Goal: Task Accomplishment & Management: Use online tool/utility

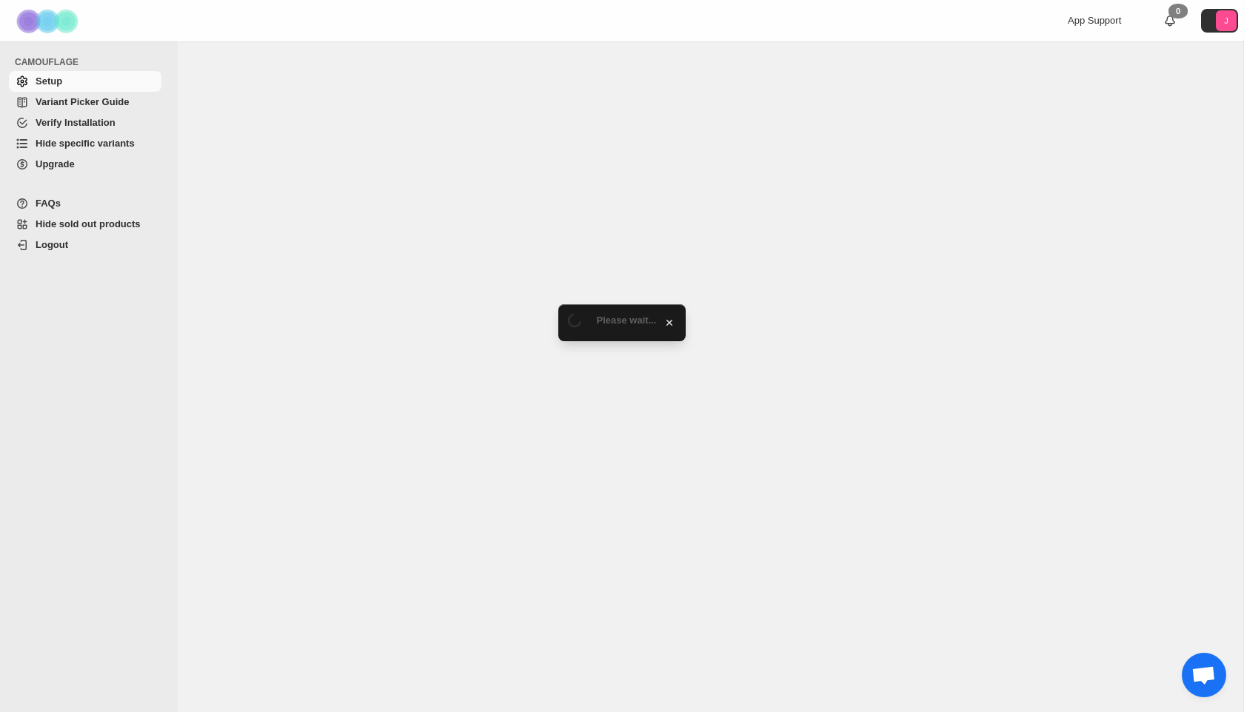
select select "**********"
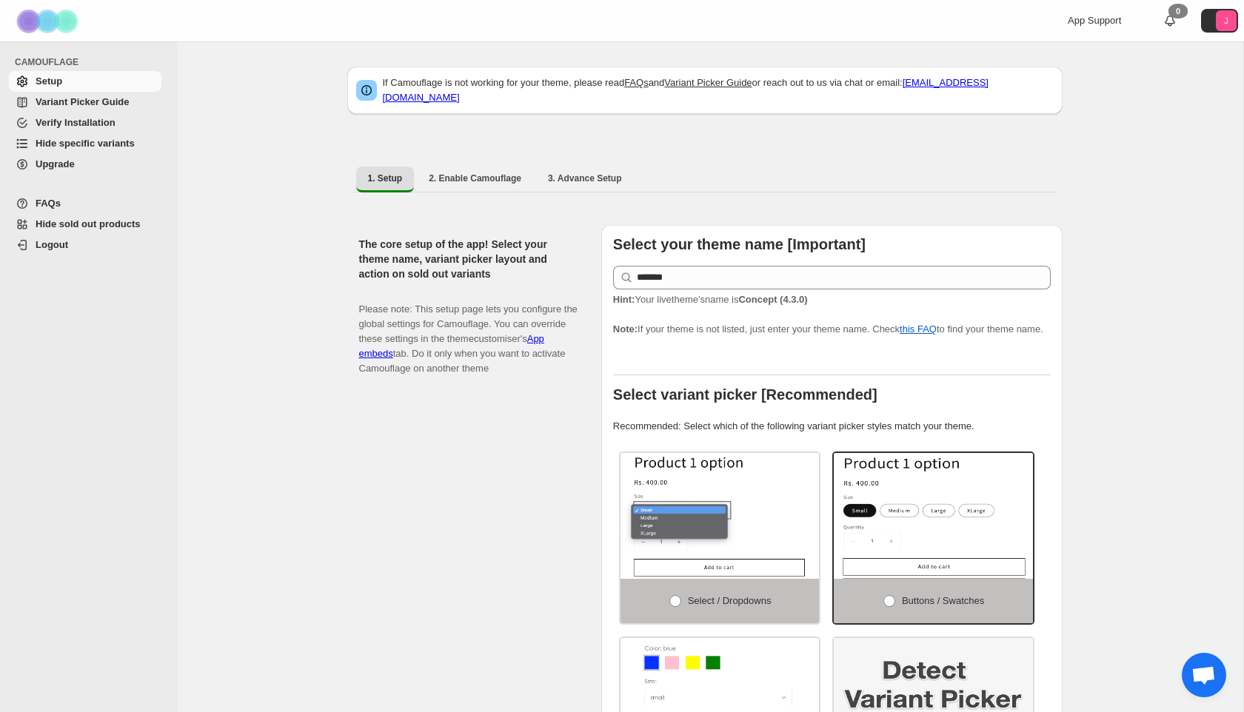
click at [89, 144] on span "Hide specific variants" at bounding box center [85, 143] width 99 height 11
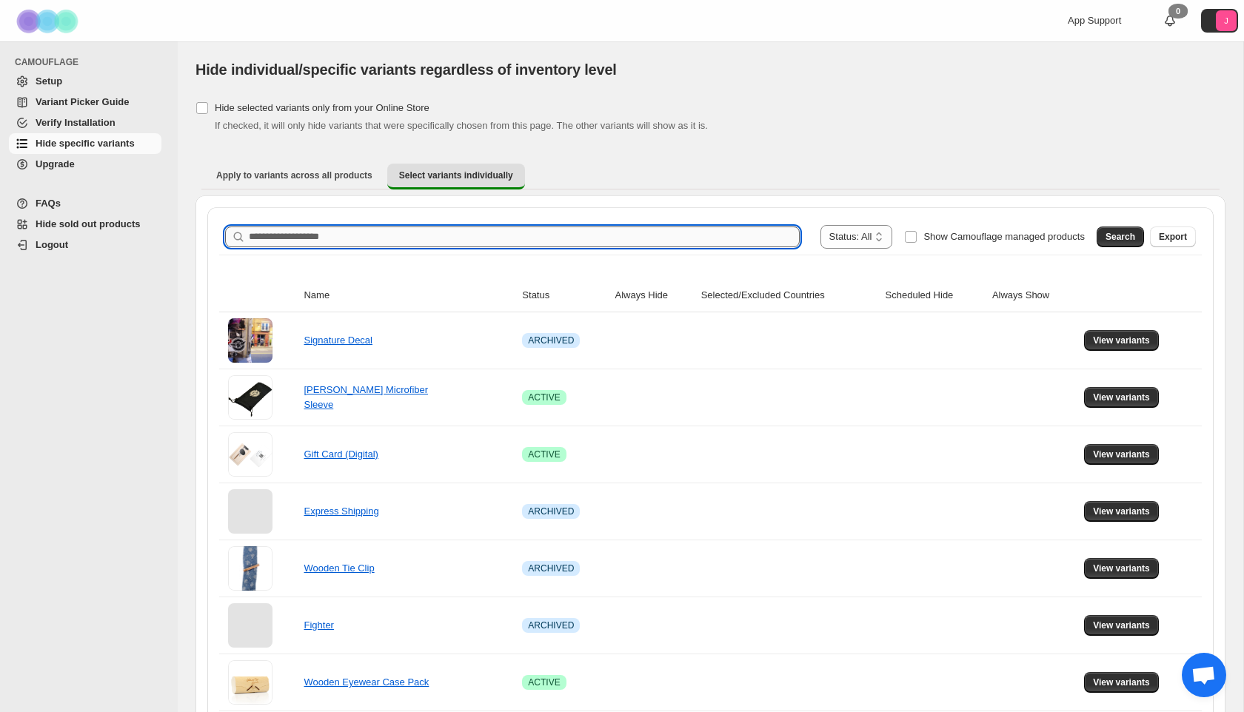
click at [330, 241] on input "Search product name" at bounding box center [524, 237] width 551 height 21
click at [1116, 235] on span "Search" at bounding box center [1121, 237] width 30 height 12
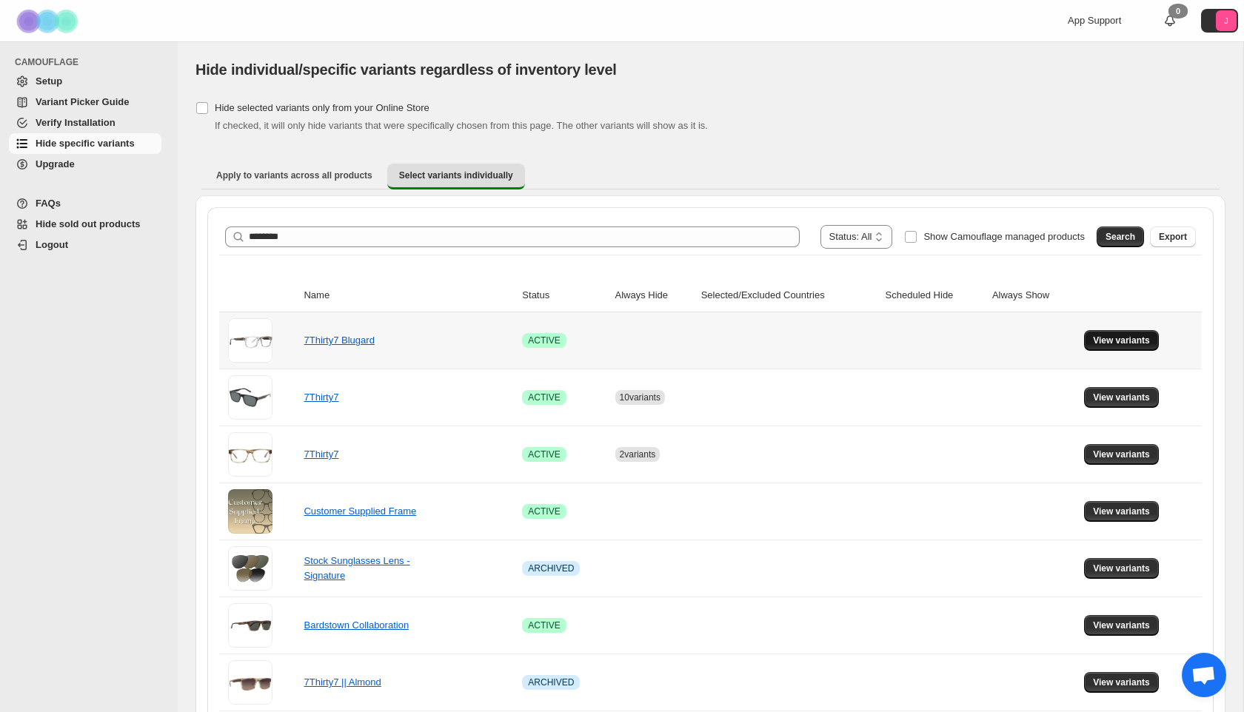
click at [1125, 343] on span "View variants" at bounding box center [1121, 341] width 57 height 12
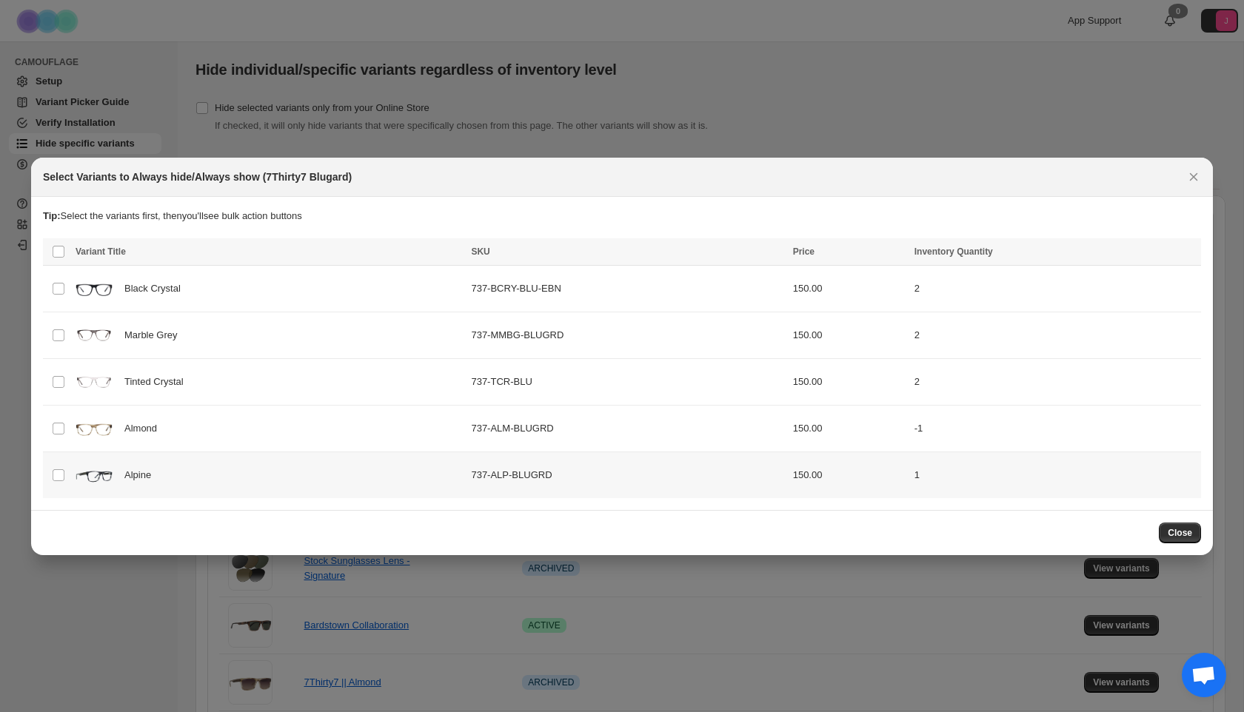
click at [90, 471] on img ":r6:" at bounding box center [94, 475] width 37 height 37
click at [89, 430] on img ":r6:" at bounding box center [94, 428] width 37 height 37
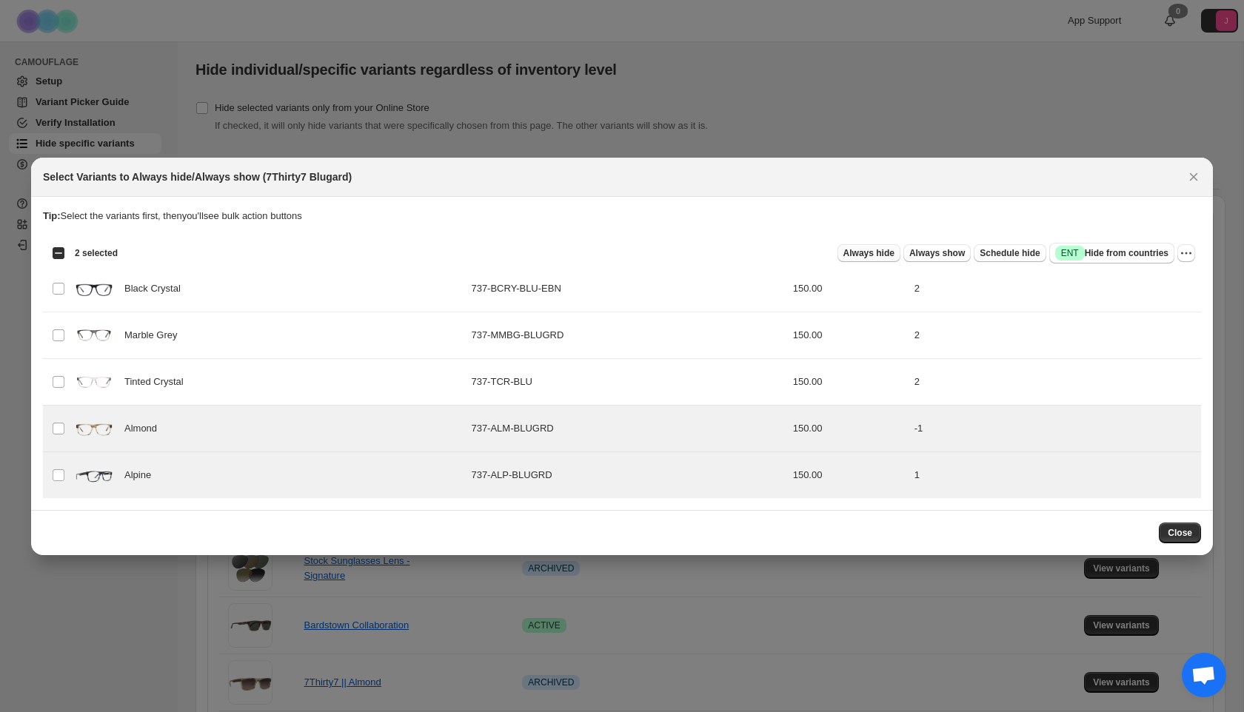
click at [856, 250] on span "Always hide" at bounding box center [869, 253] width 51 height 12
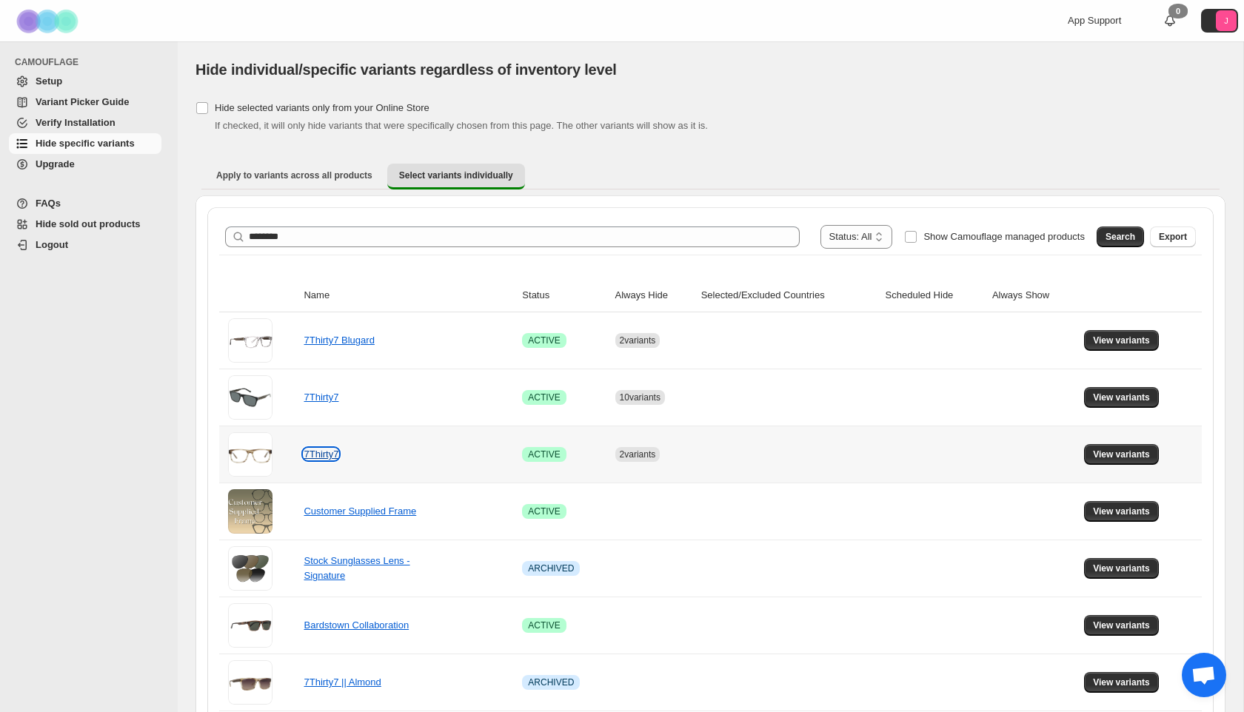
click at [328, 455] on link "7Thirty7" at bounding box center [321, 454] width 35 height 11
click at [1109, 456] on span "View variants" at bounding box center [1121, 455] width 57 height 12
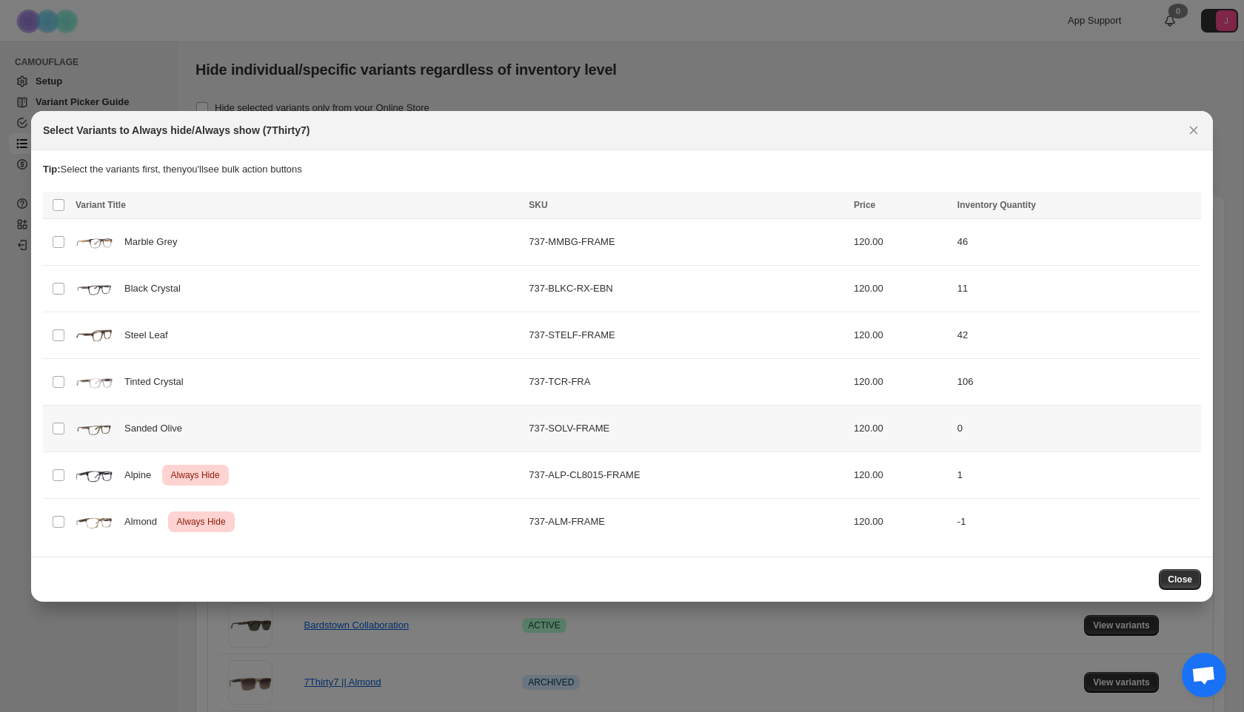
click at [110, 424] on img ":rs:" at bounding box center [94, 428] width 37 height 37
click at [873, 202] on span "Always hide" at bounding box center [869, 207] width 51 height 12
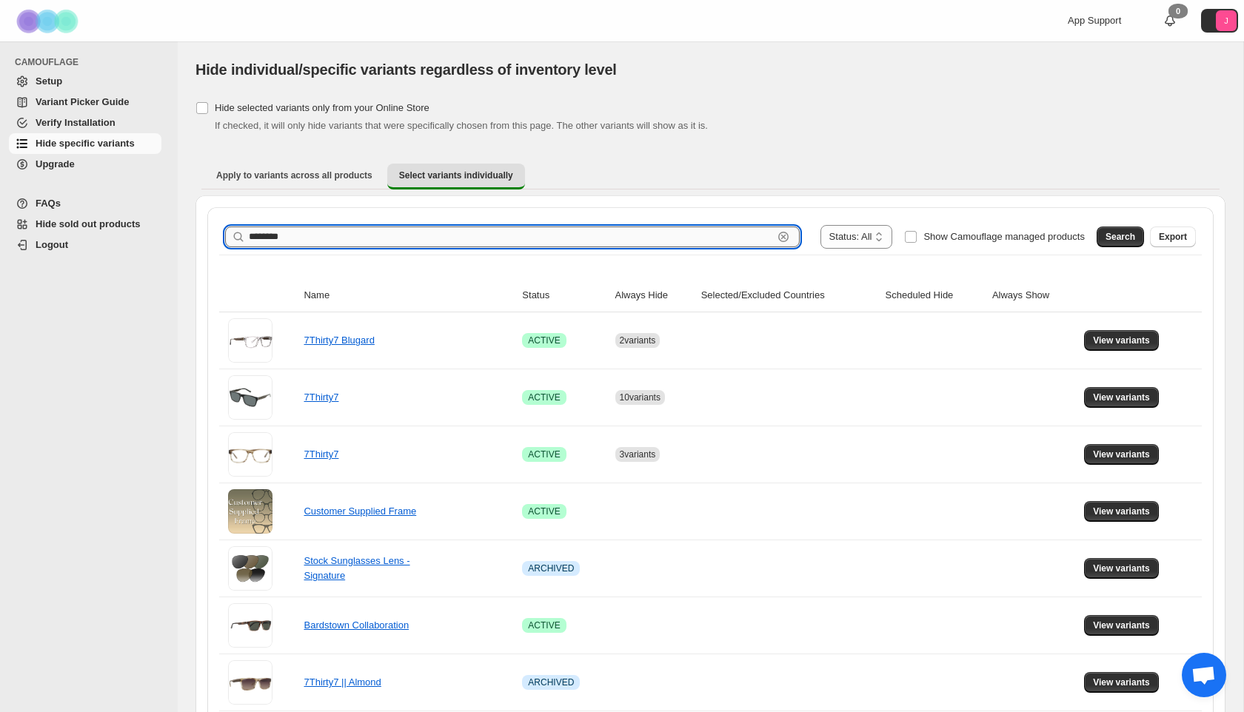
click at [439, 232] on input "********" at bounding box center [511, 237] width 524 height 21
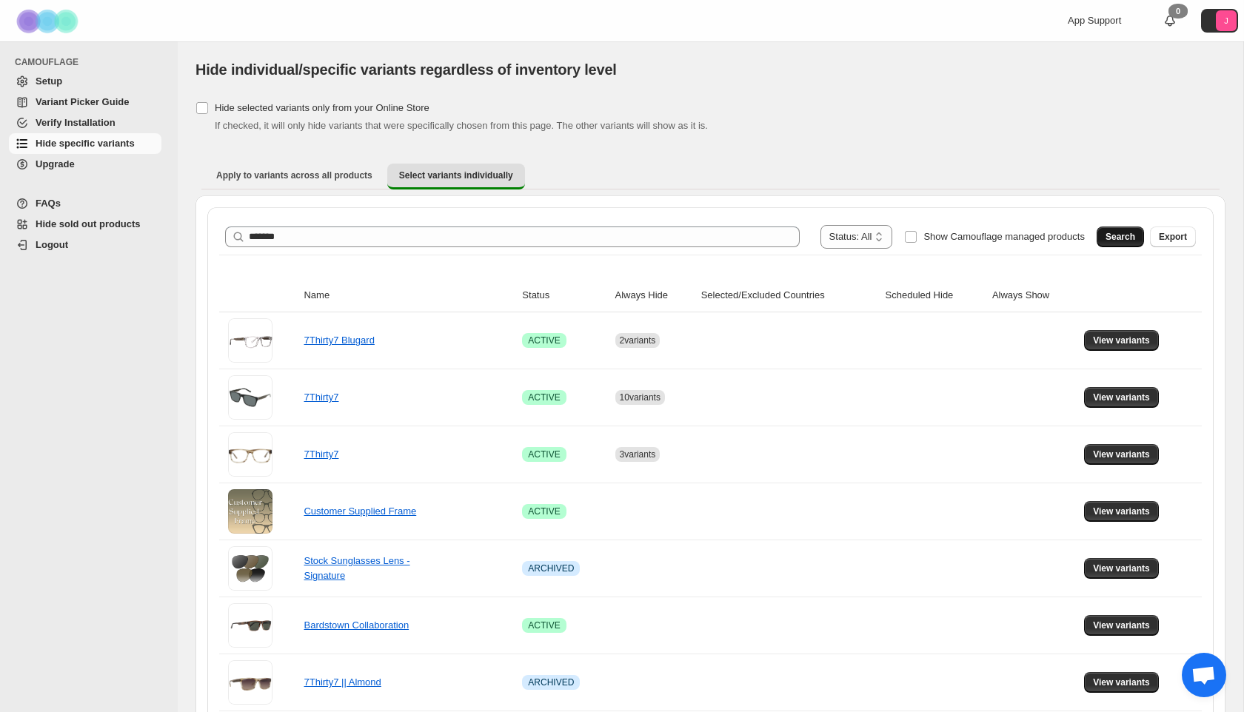
click at [1115, 233] on span "Search" at bounding box center [1121, 237] width 30 height 12
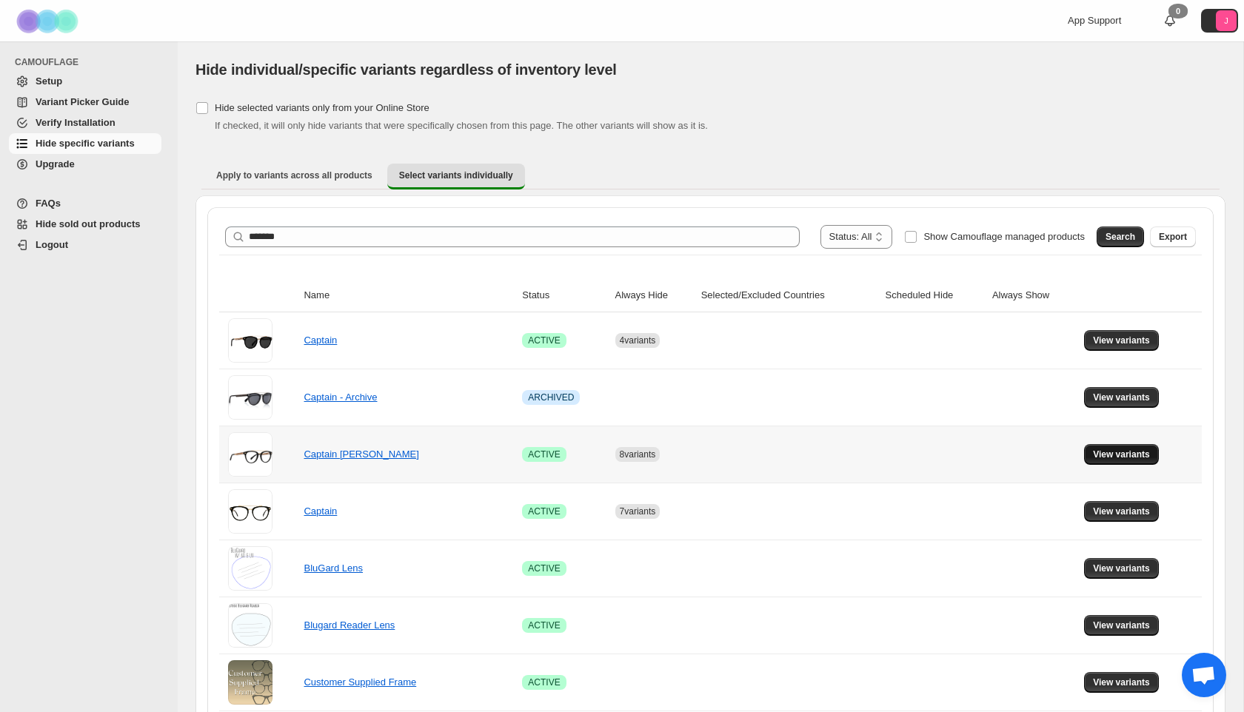
click at [1115, 452] on span "View variants" at bounding box center [1121, 455] width 57 height 12
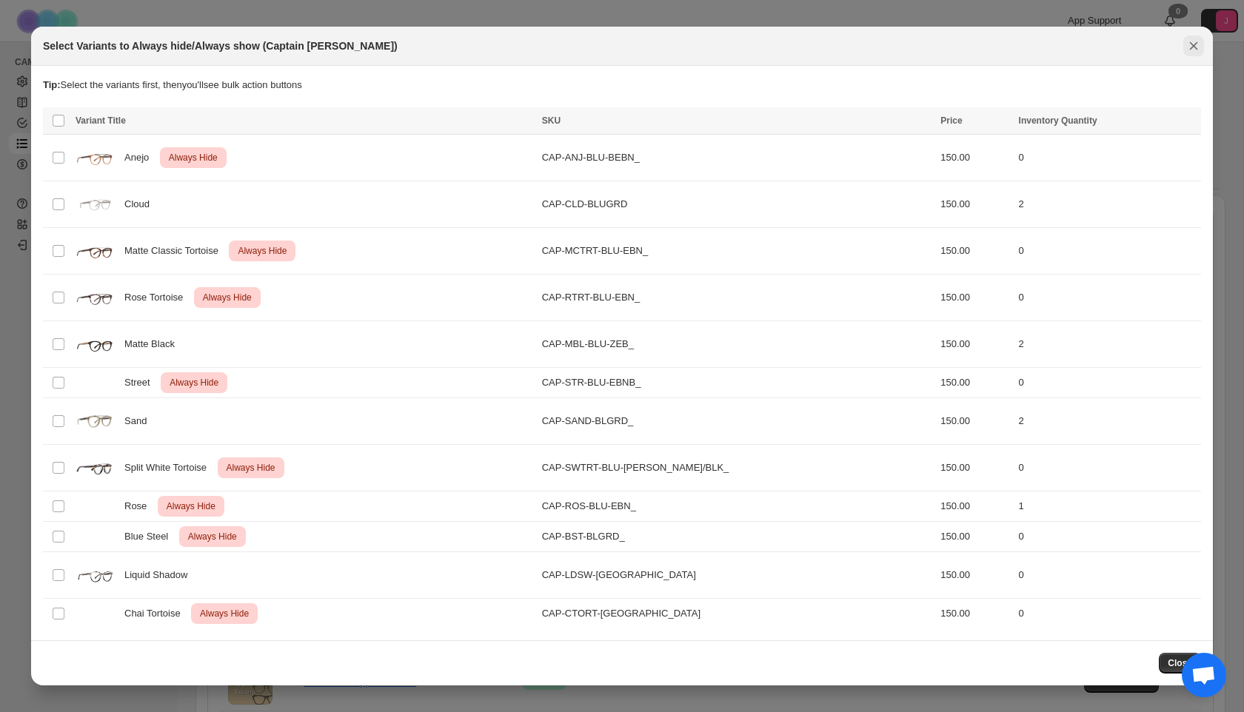
click at [1194, 39] on icon "Close" at bounding box center [1193, 46] width 15 height 15
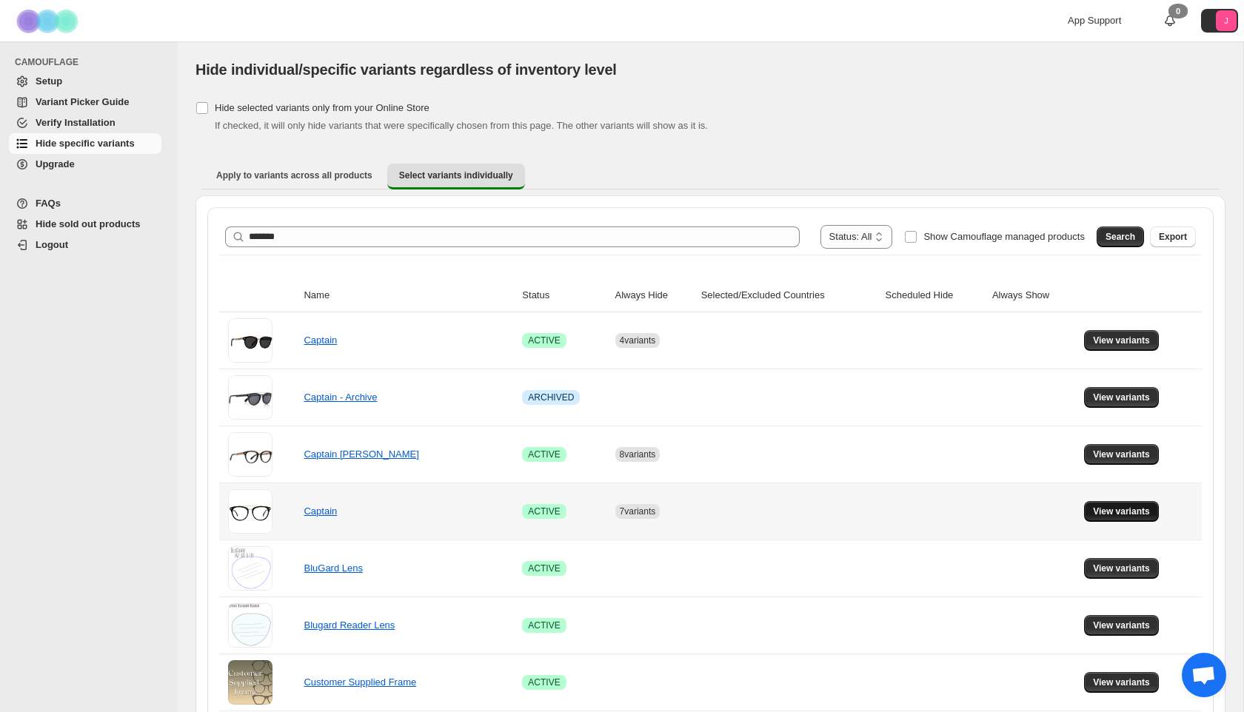
click at [1125, 516] on span "View variants" at bounding box center [1121, 512] width 57 height 12
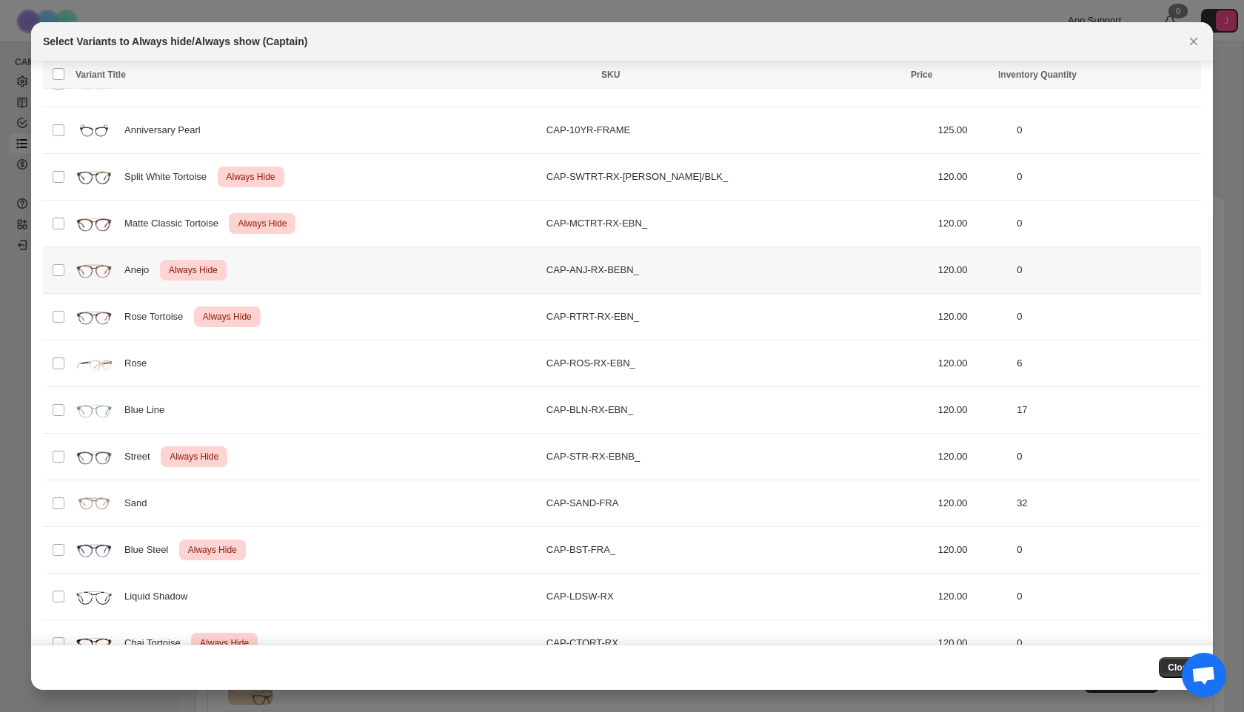
scroll to position [243, 0]
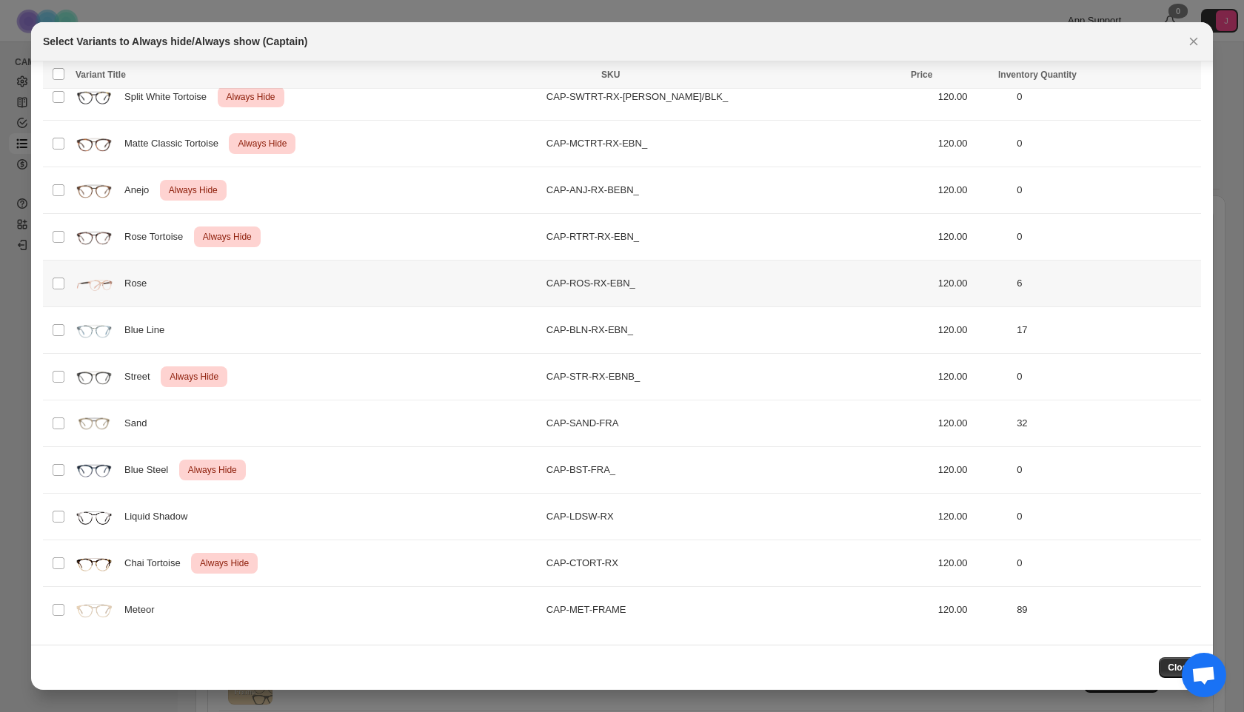
click at [194, 282] on div "Rose" at bounding box center [307, 283] width 462 height 37
click at [179, 336] on div "Blue Line" at bounding box center [307, 330] width 462 height 37
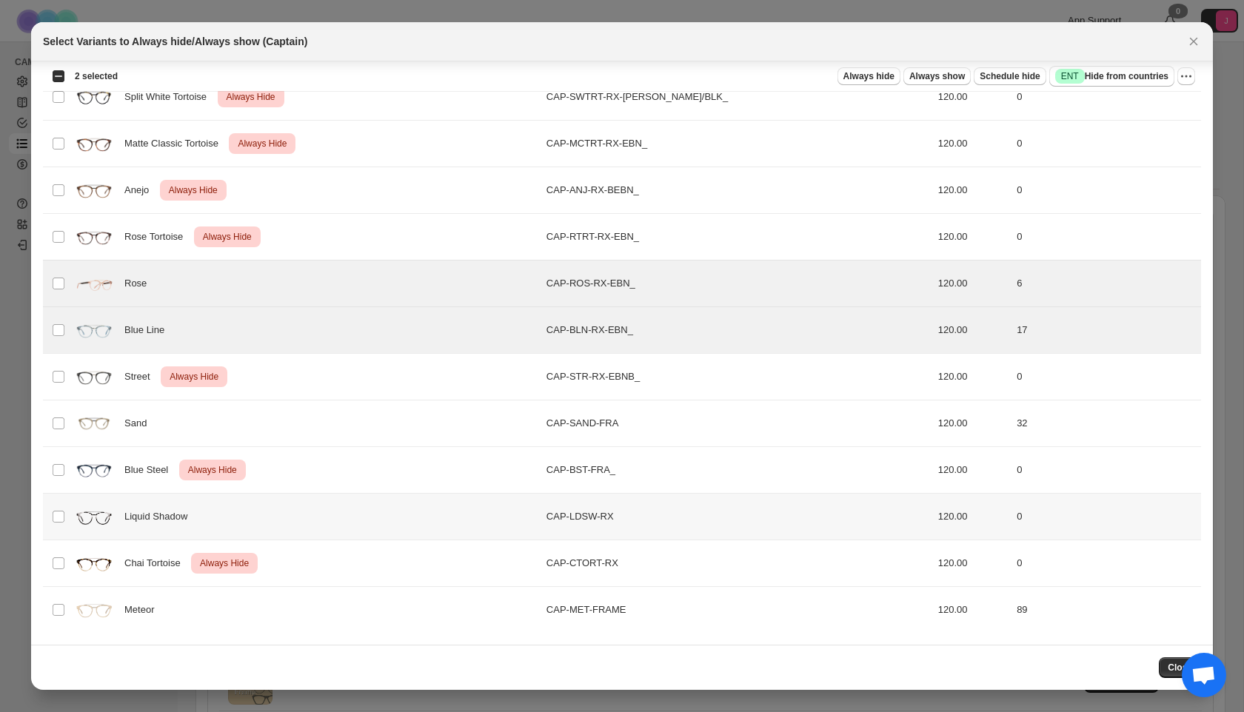
click at [156, 513] on span "Liquid Shadow" at bounding box center [159, 517] width 71 height 15
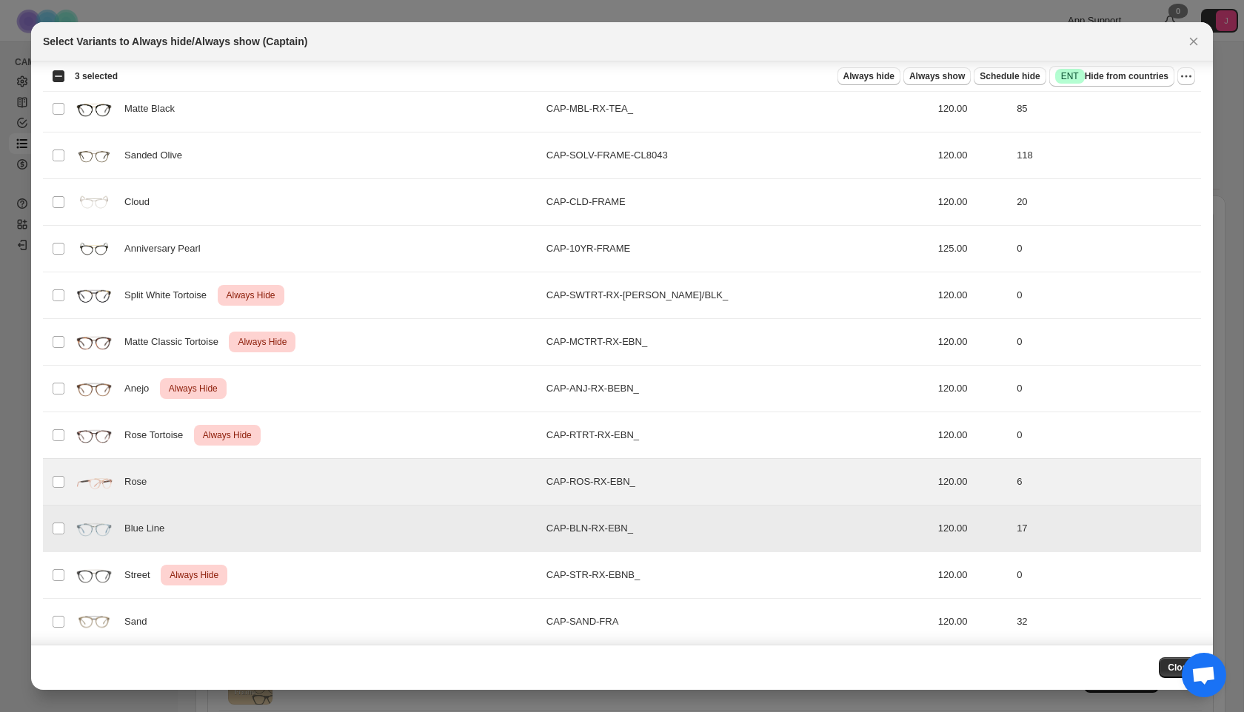
scroll to position [0, 0]
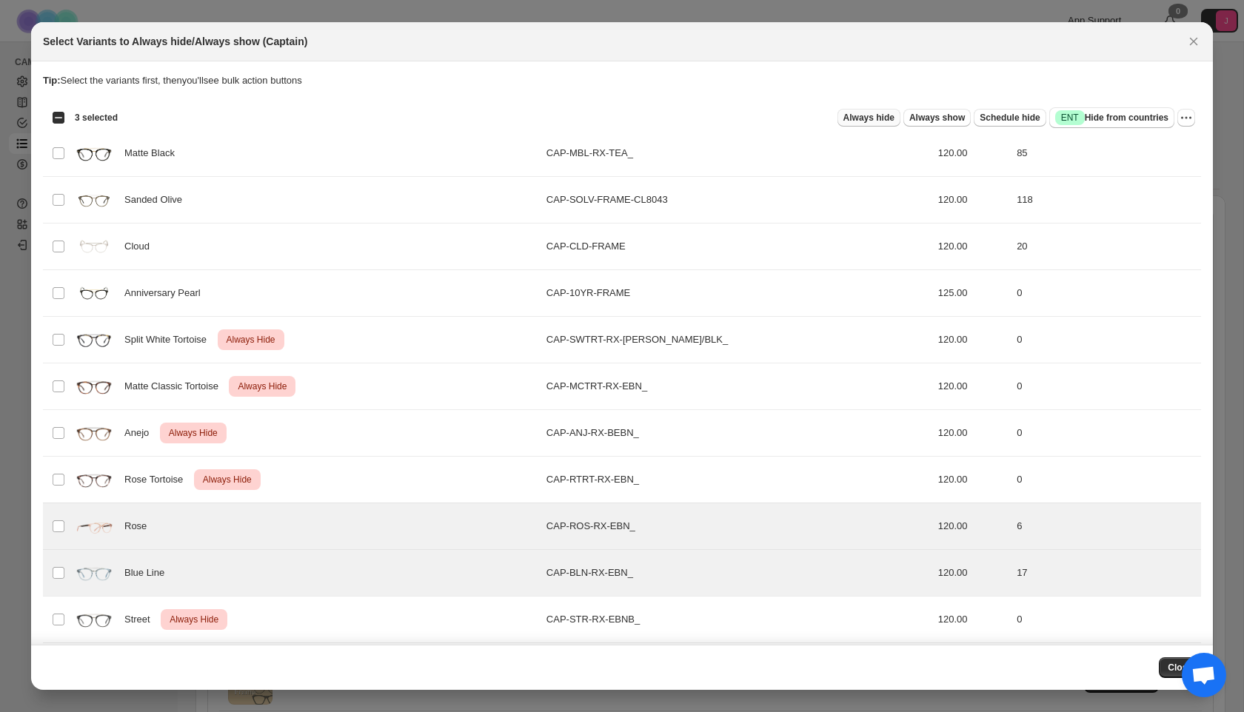
click at [849, 112] on span "Always hide" at bounding box center [869, 118] width 51 height 12
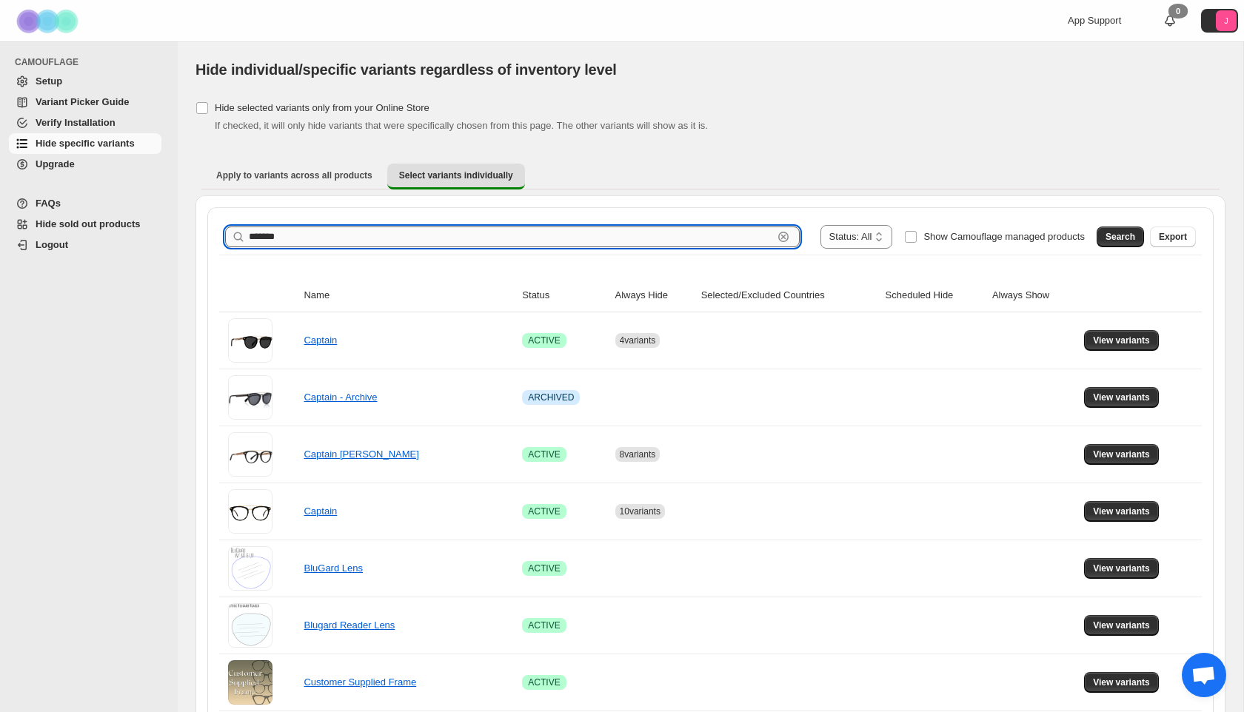
click at [419, 242] on input "*******" at bounding box center [511, 237] width 524 height 21
click at [1113, 234] on span "Search" at bounding box center [1121, 237] width 30 height 12
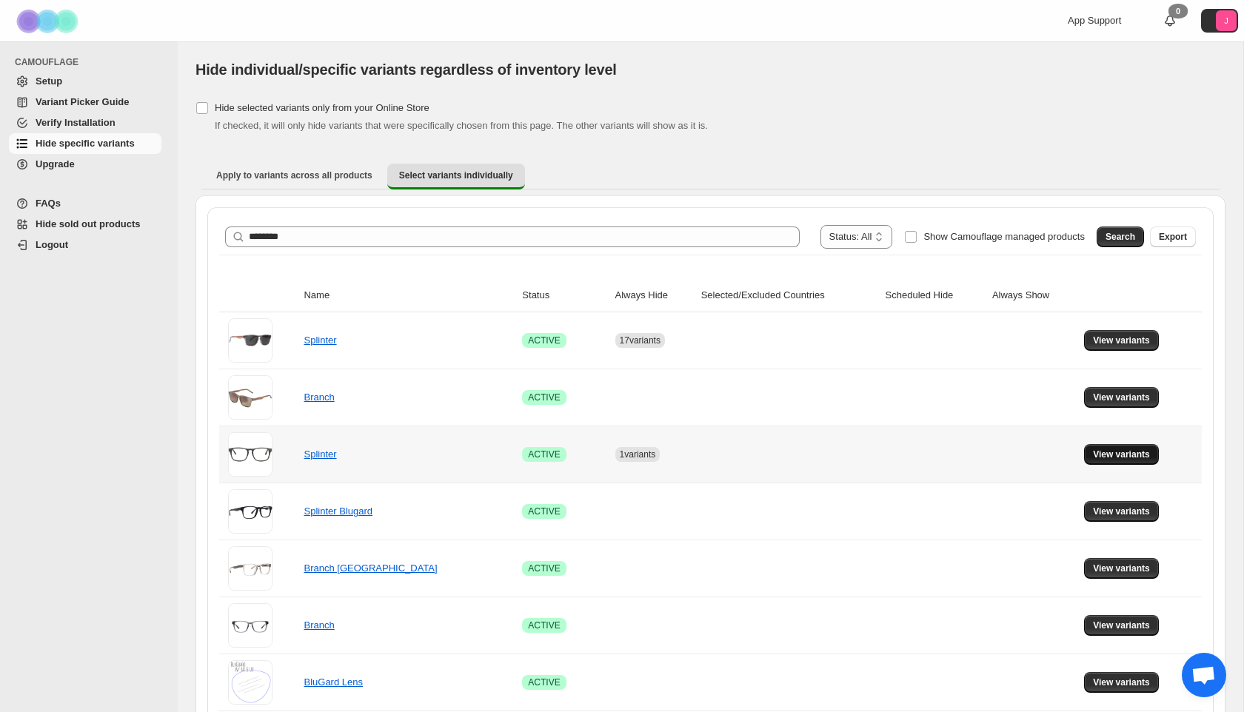
click at [1114, 455] on span "View variants" at bounding box center [1121, 455] width 57 height 12
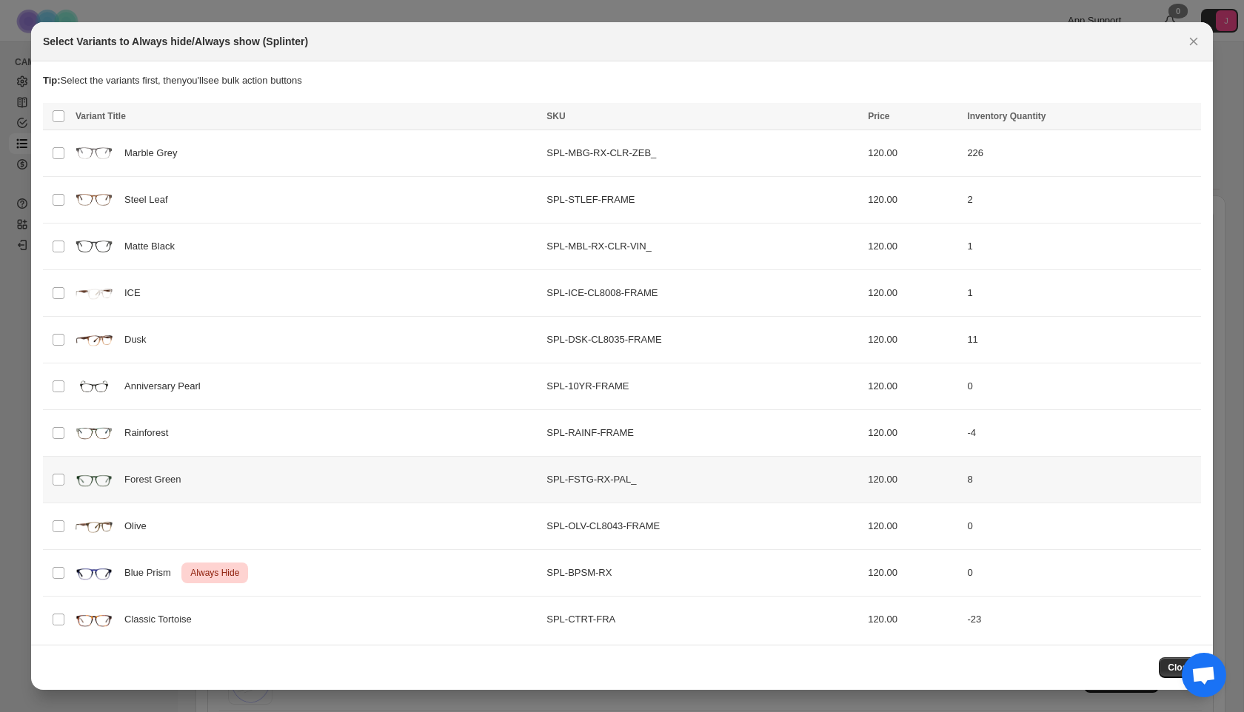
click at [277, 480] on div "Forest Green" at bounding box center [307, 479] width 462 height 37
click at [274, 430] on div "Rainforest" at bounding box center [307, 433] width 462 height 37
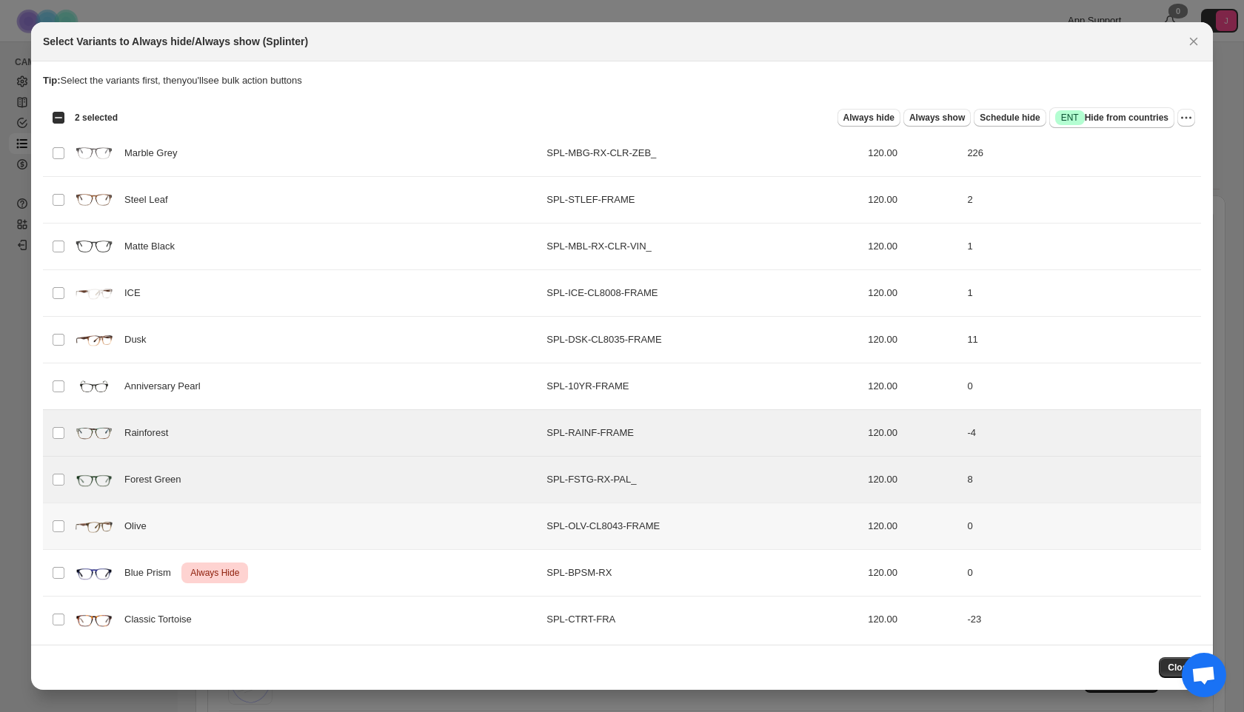
click at [236, 532] on div "Olive" at bounding box center [307, 526] width 462 height 37
click at [413, 614] on div "Classic Tortoise" at bounding box center [307, 619] width 462 height 37
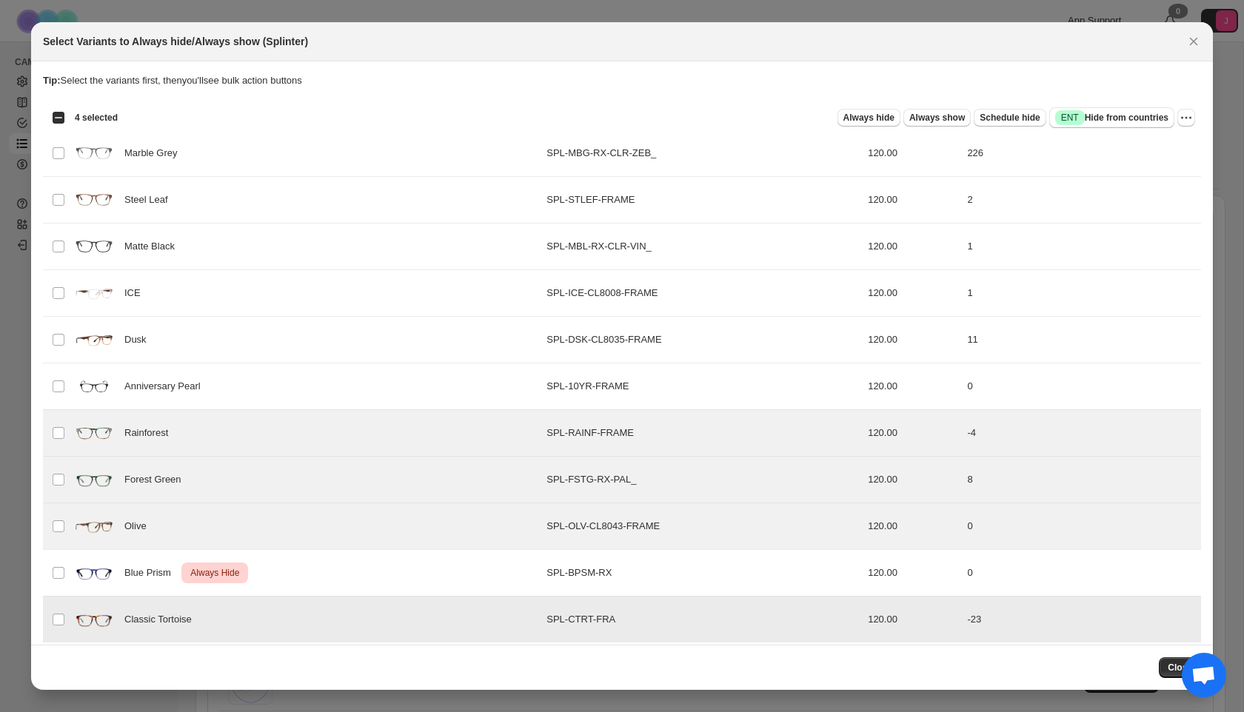
click at [425, 617] on div "Classic Tortoise" at bounding box center [307, 619] width 462 height 37
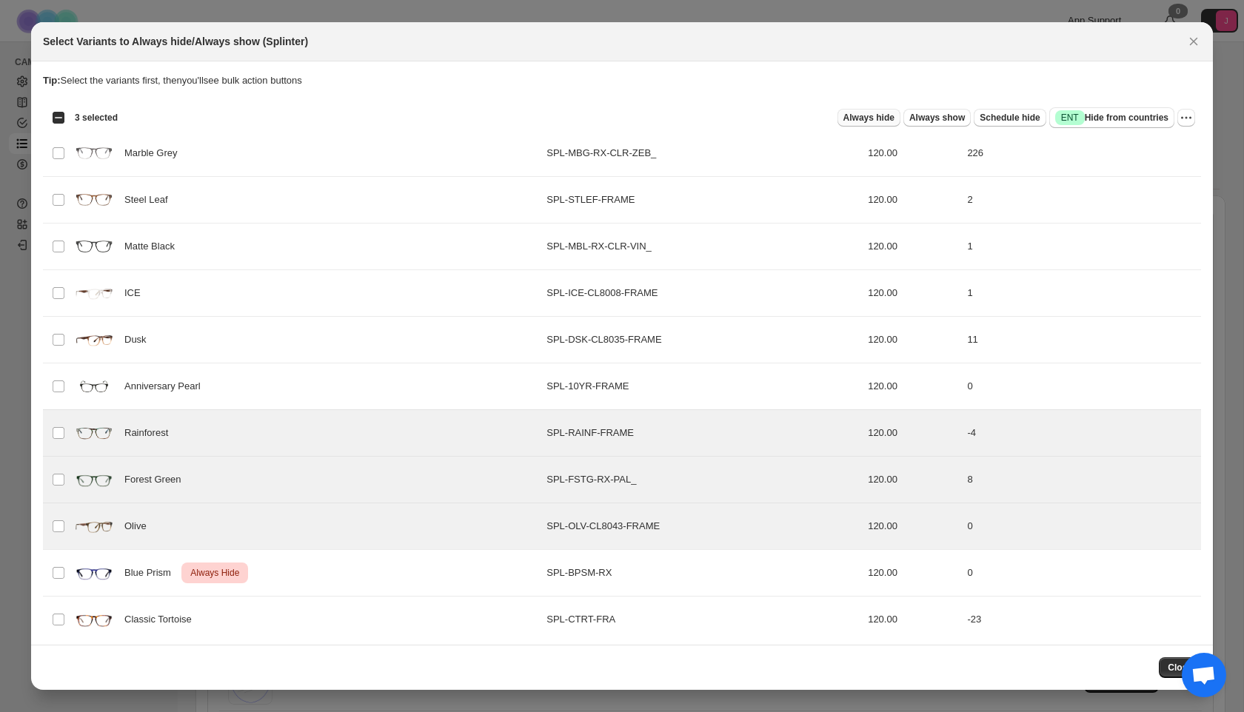
click at [858, 113] on span "Always hide" at bounding box center [869, 118] width 51 height 12
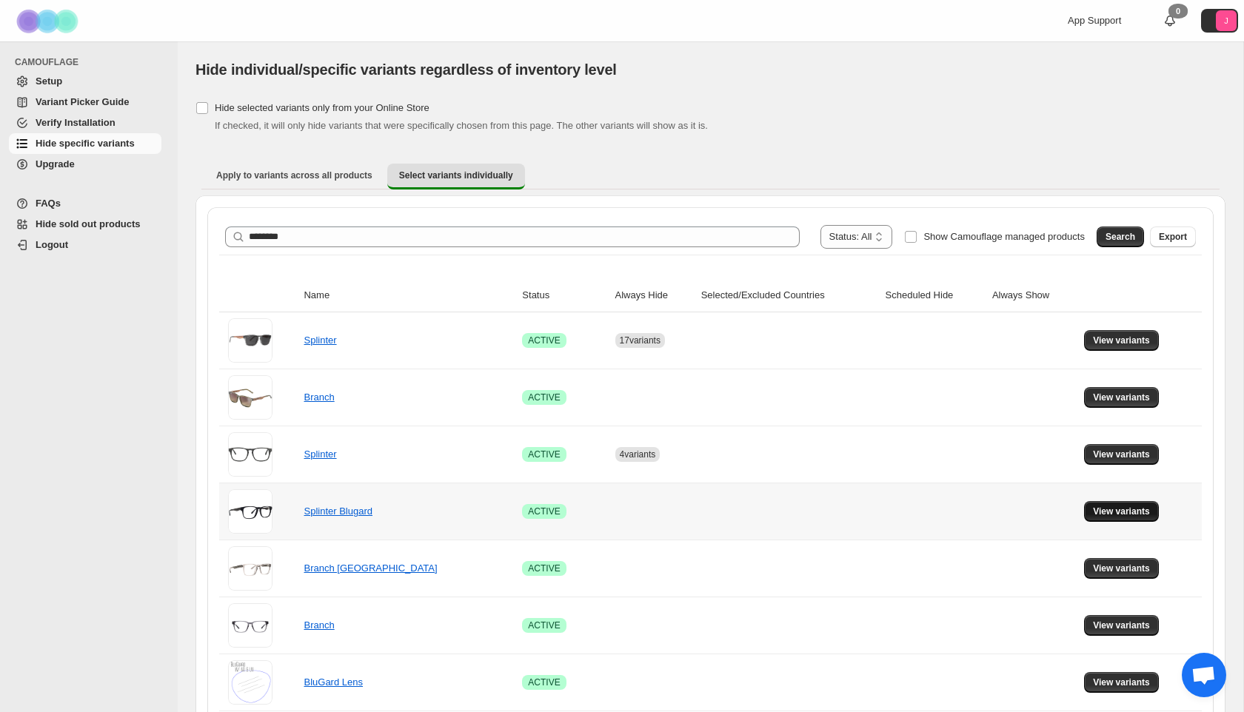
click at [1101, 510] on span "View variants" at bounding box center [1121, 512] width 57 height 12
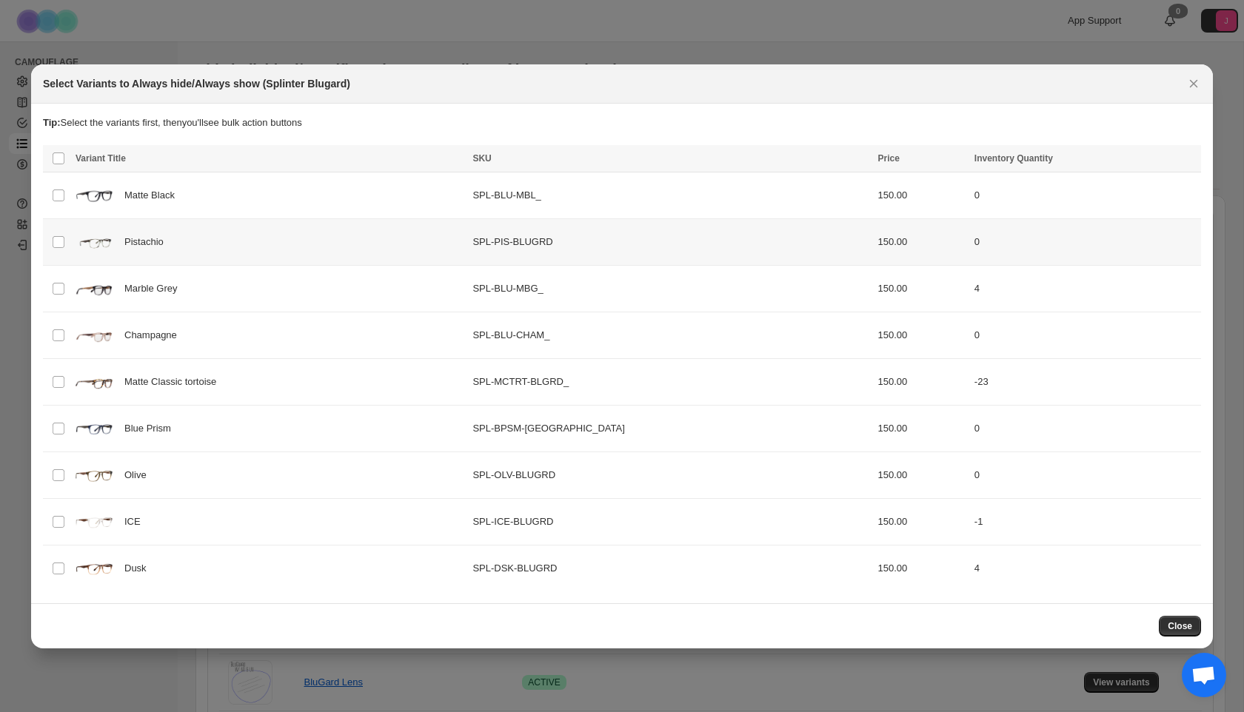
click at [301, 236] on div "Pistachio" at bounding box center [270, 242] width 388 height 37
click at [304, 340] on div "Champagne" at bounding box center [270, 335] width 388 height 37
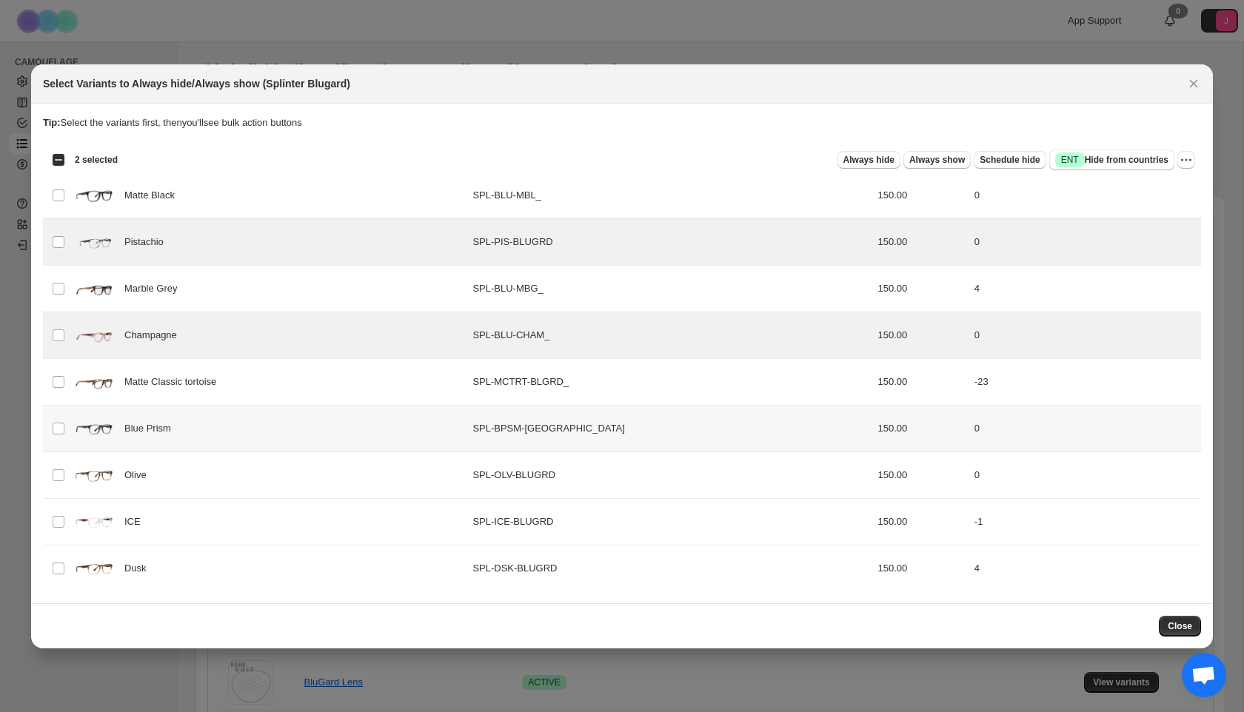
click at [276, 435] on div "Blue Prism" at bounding box center [270, 428] width 388 height 37
click at [266, 475] on div "Olive" at bounding box center [270, 475] width 388 height 37
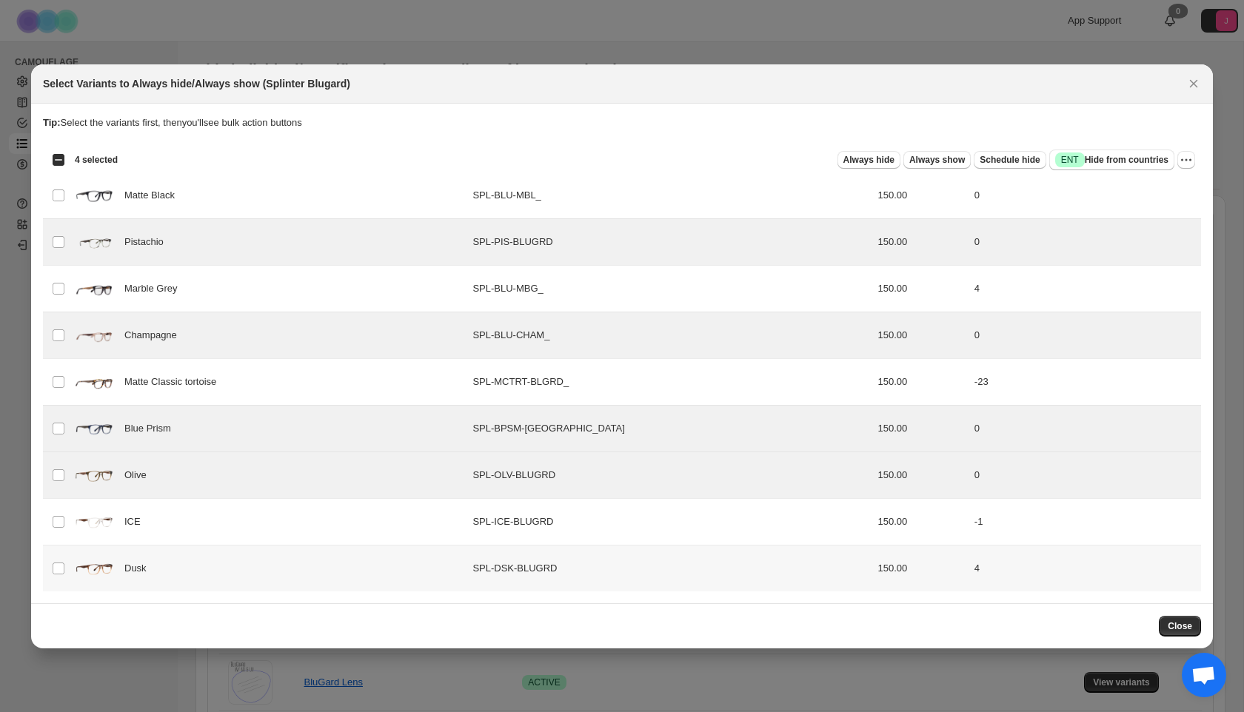
click at [255, 570] on div "Dusk" at bounding box center [270, 568] width 388 height 37
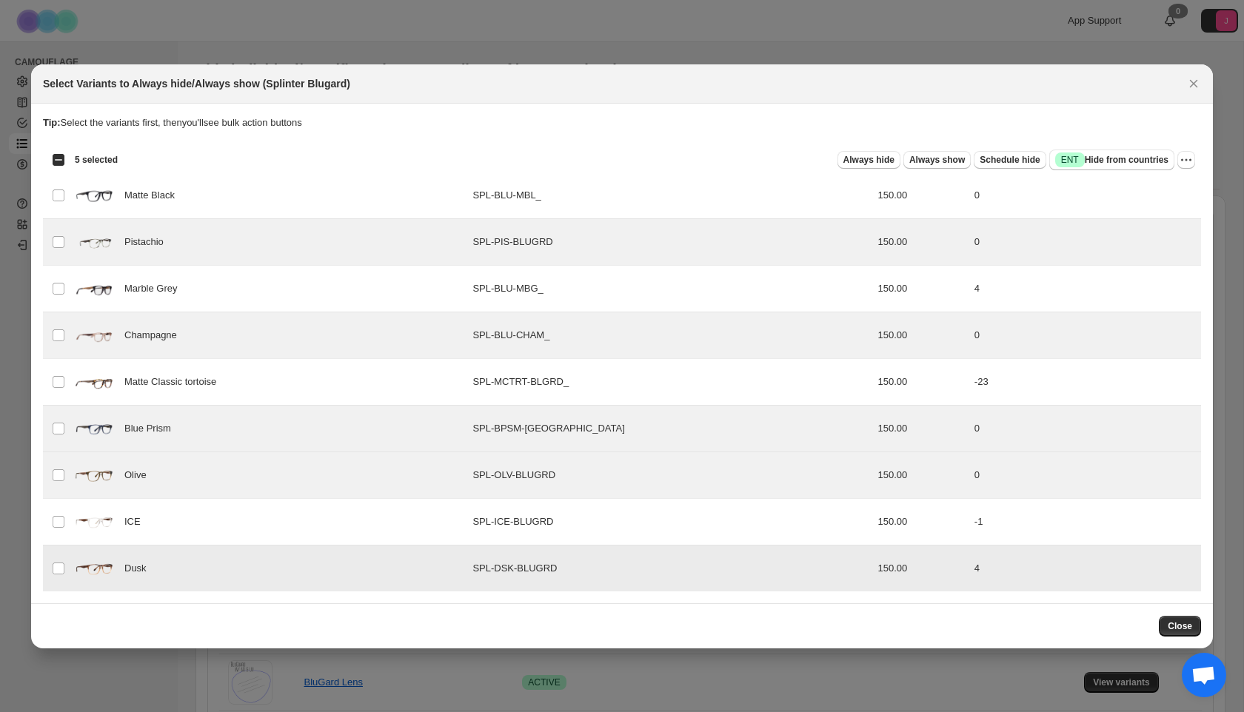
click at [250, 555] on div "Dusk" at bounding box center [270, 568] width 388 height 37
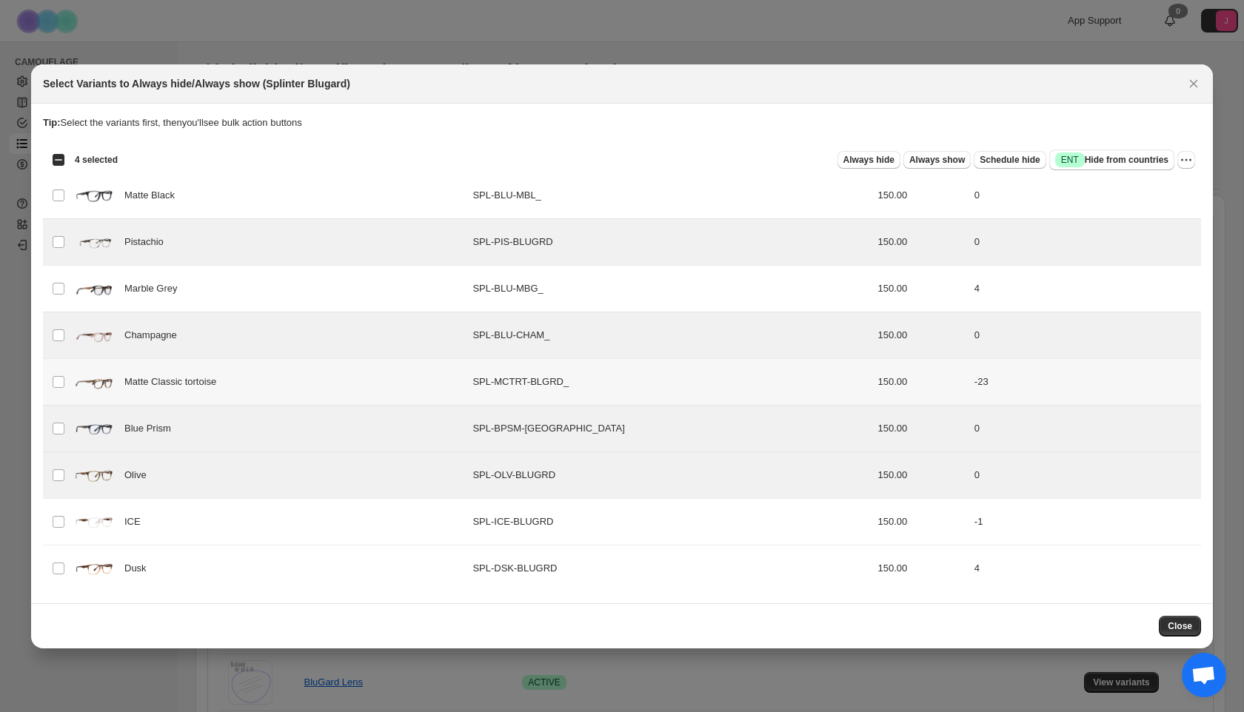
click at [444, 370] on div "Matte Classic tortoise" at bounding box center [270, 382] width 388 height 37
click at [860, 159] on span "Always hide" at bounding box center [869, 160] width 51 height 12
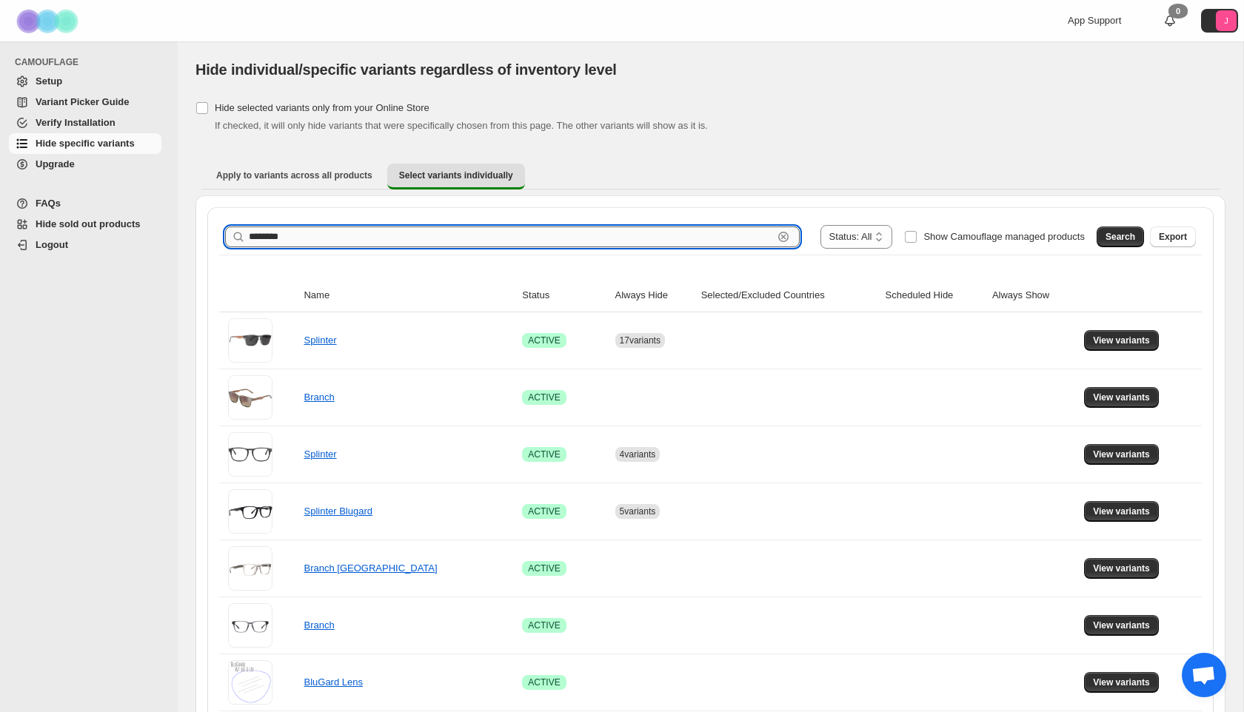
click at [749, 241] on input "********" at bounding box center [511, 237] width 524 height 21
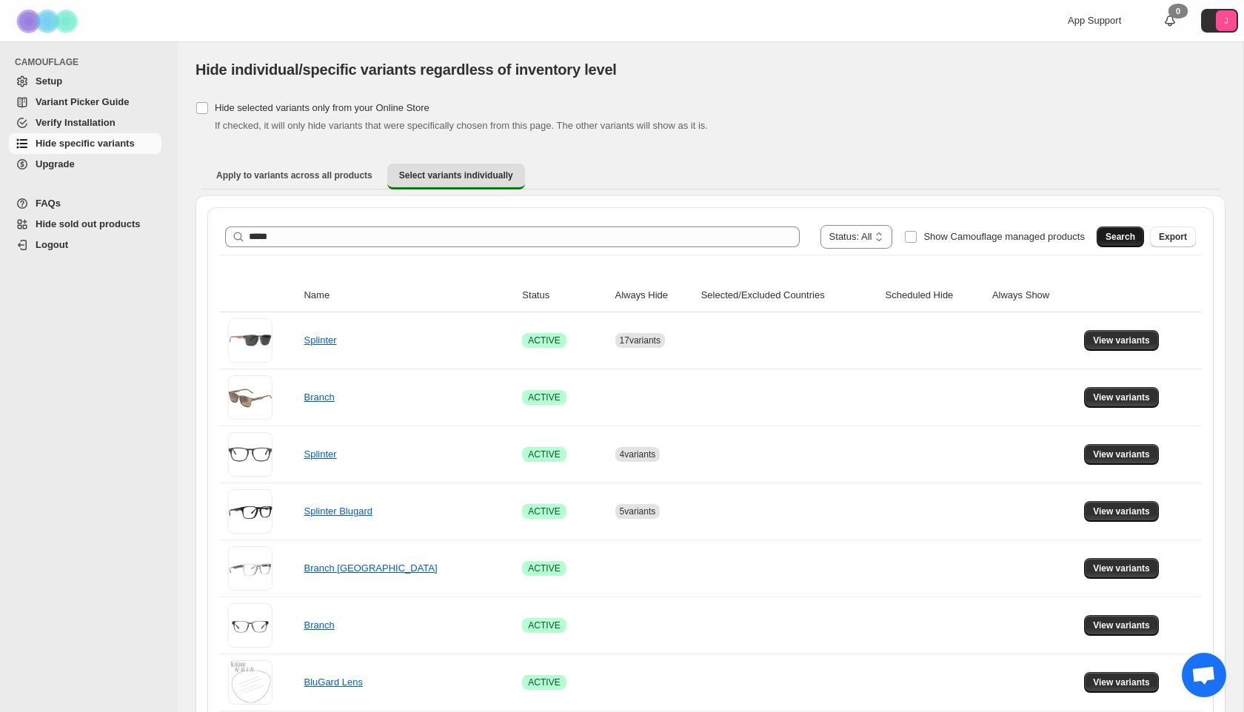
click at [1112, 234] on span "Search" at bounding box center [1121, 237] width 30 height 12
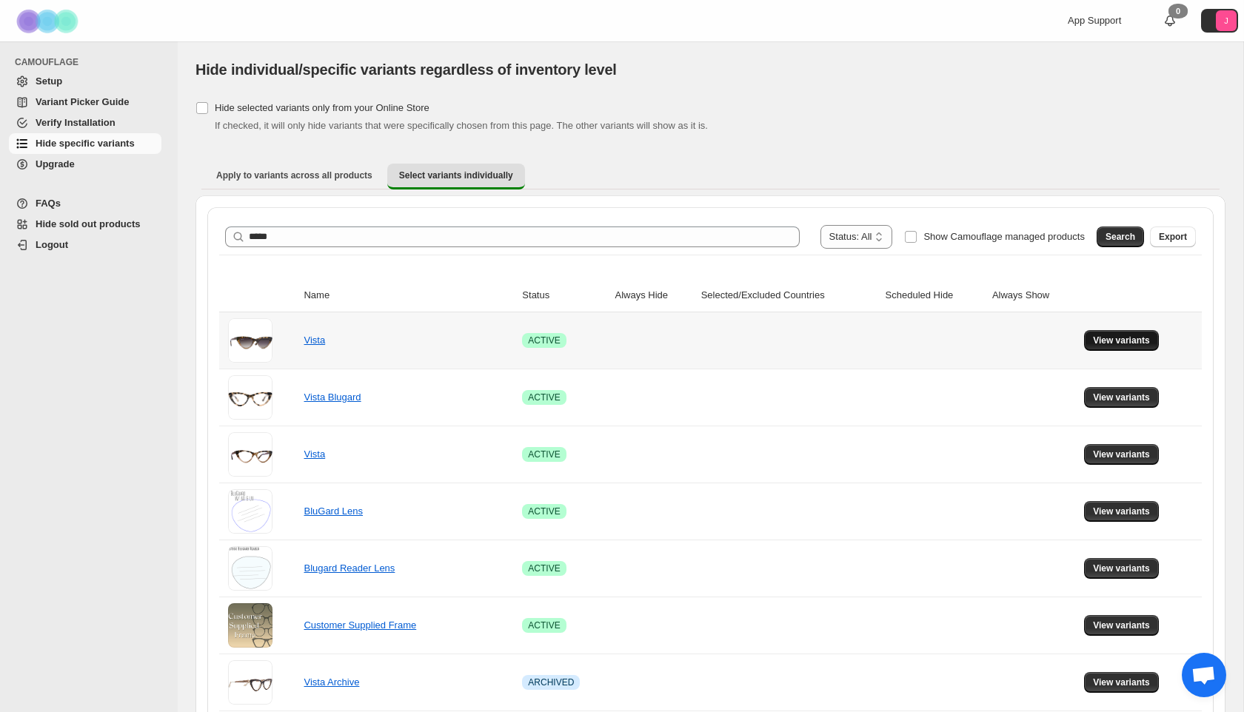
click at [1110, 330] on button "View variants" at bounding box center [1121, 340] width 75 height 21
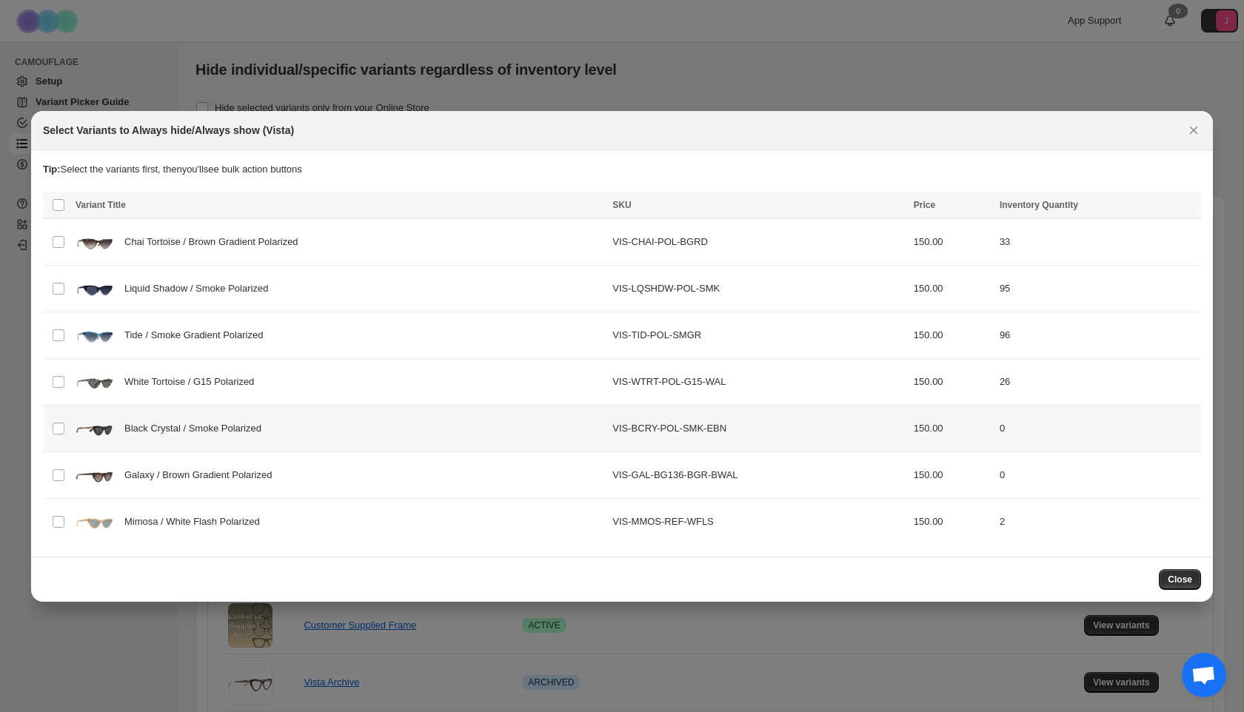
click at [453, 410] on div "Black Crystal / Smoke Polarized" at bounding box center [340, 428] width 528 height 37
click at [423, 473] on div "Galaxy / Brown Gradient Polarized" at bounding box center [340, 475] width 528 height 37
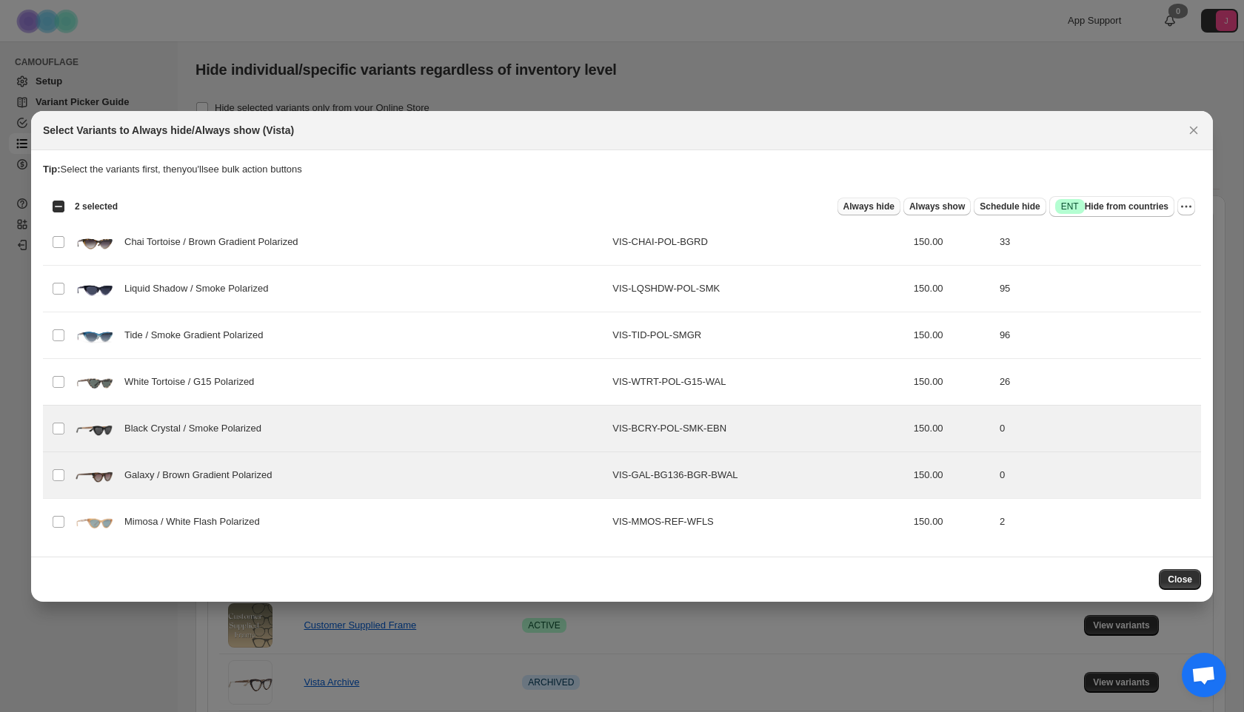
click at [855, 202] on span "Always hide" at bounding box center [869, 207] width 51 height 12
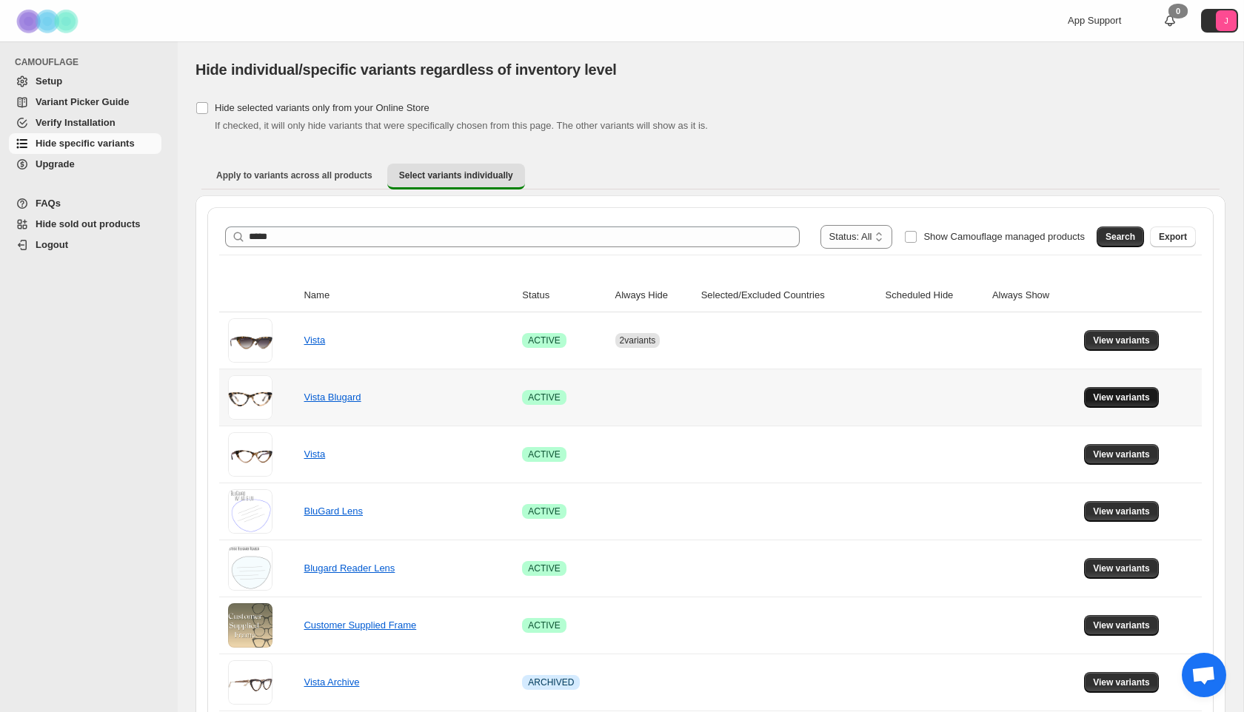
click at [1122, 400] on span "View variants" at bounding box center [1121, 398] width 57 height 12
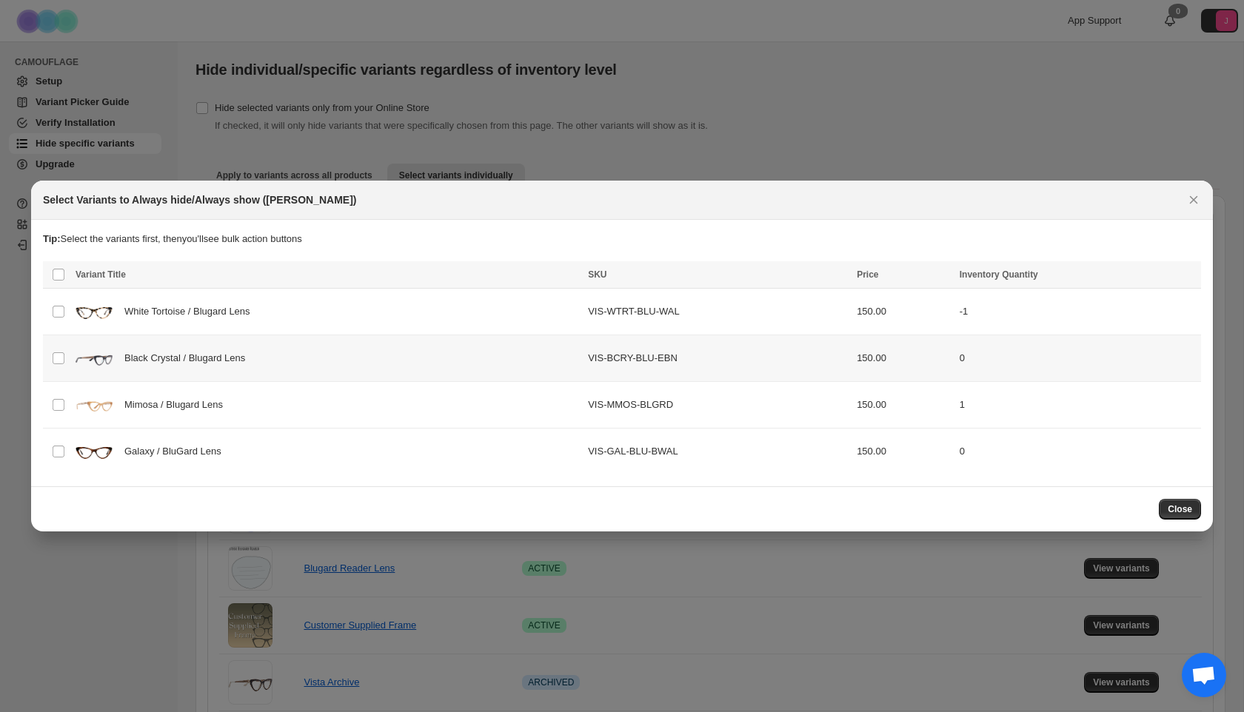
click at [415, 357] on div "Black Crystal / Blugard Lens" at bounding box center [328, 358] width 504 height 37
click at [546, 450] on div "Galaxy / BluGard Lens" at bounding box center [328, 451] width 504 height 37
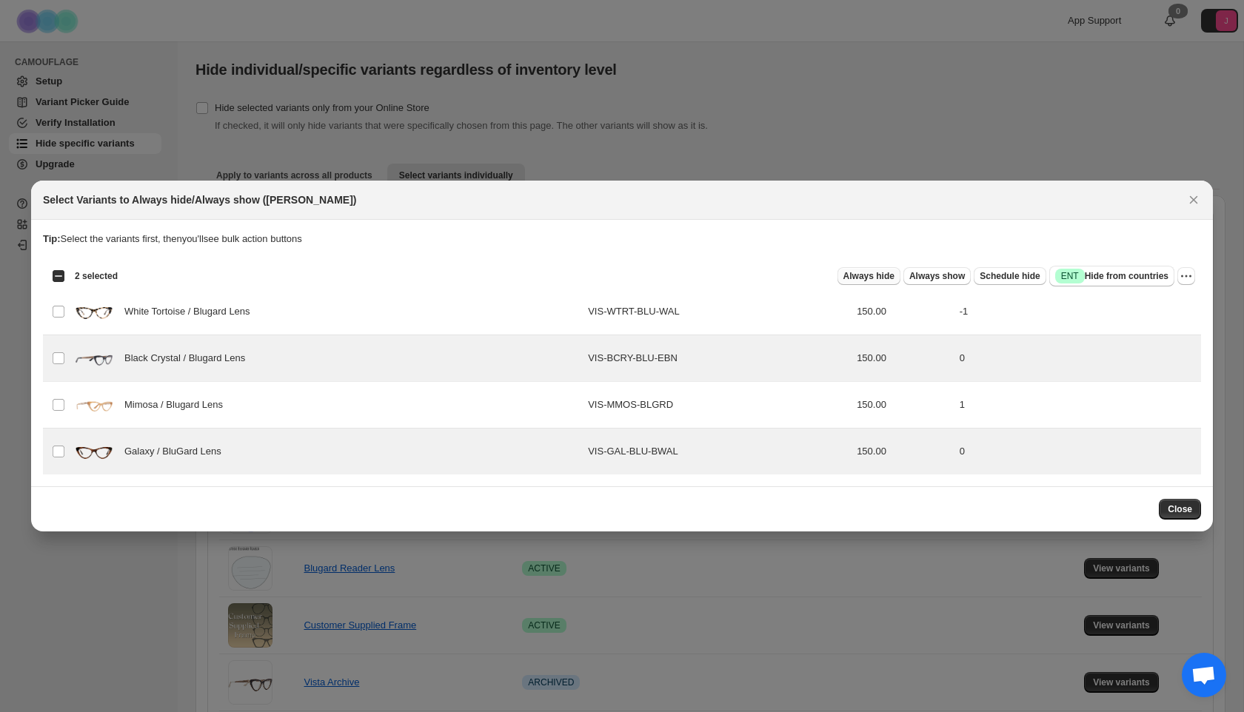
click at [865, 275] on span "Always hide" at bounding box center [869, 276] width 51 height 12
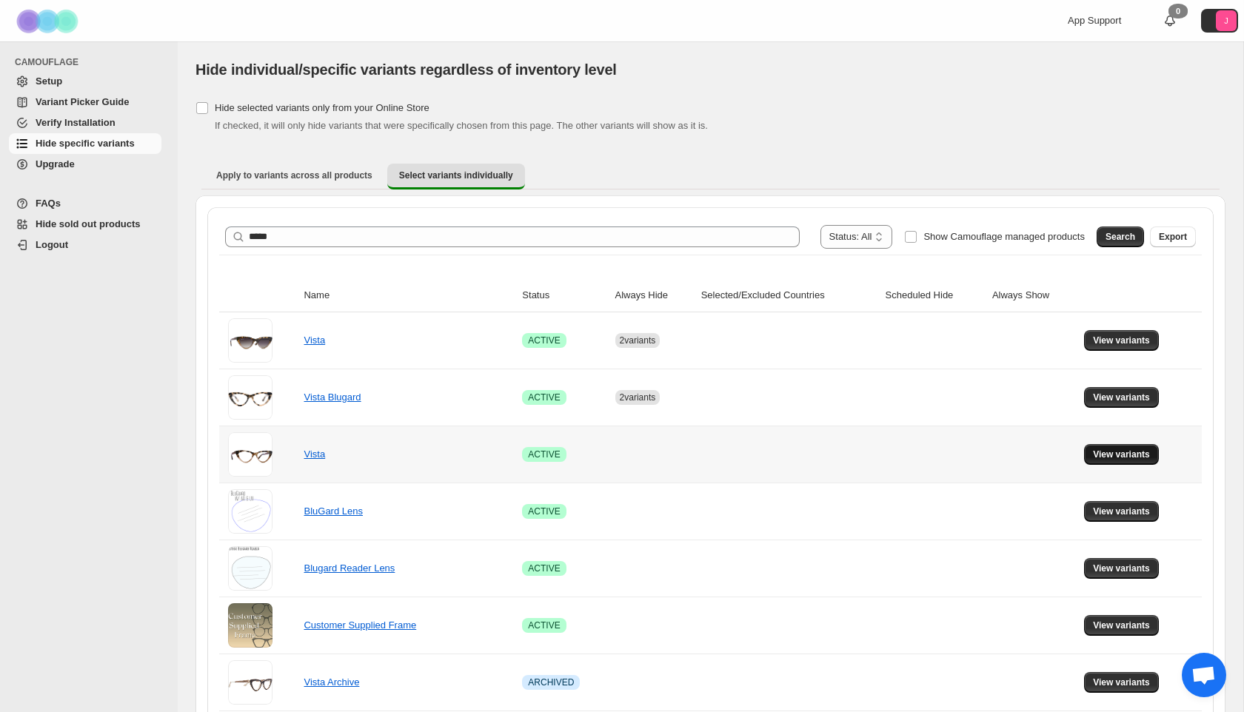
click at [1105, 457] on span "View variants" at bounding box center [1121, 455] width 57 height 12
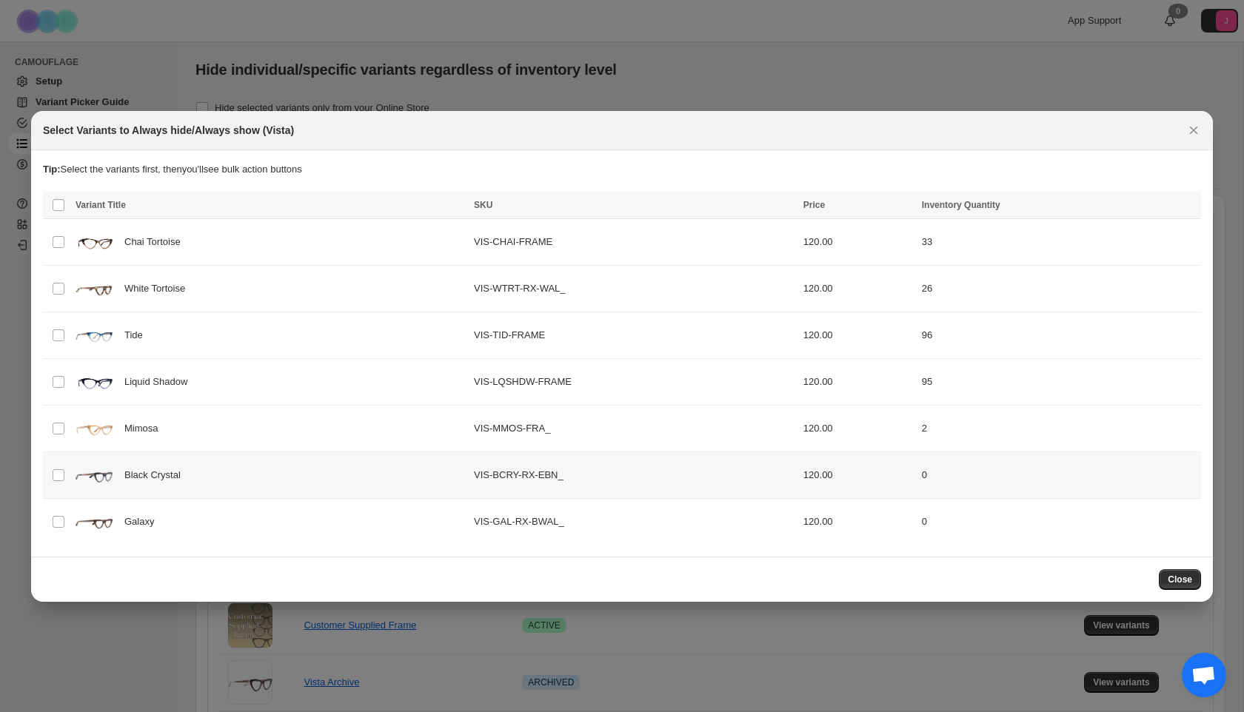
click at [377, 489] on div "Black Crystal" at bounding box center [271, 475] width 390 height 37
click at [375, 521] on div "Galaxy" at bounding box center [271, 522] width 390 height 37
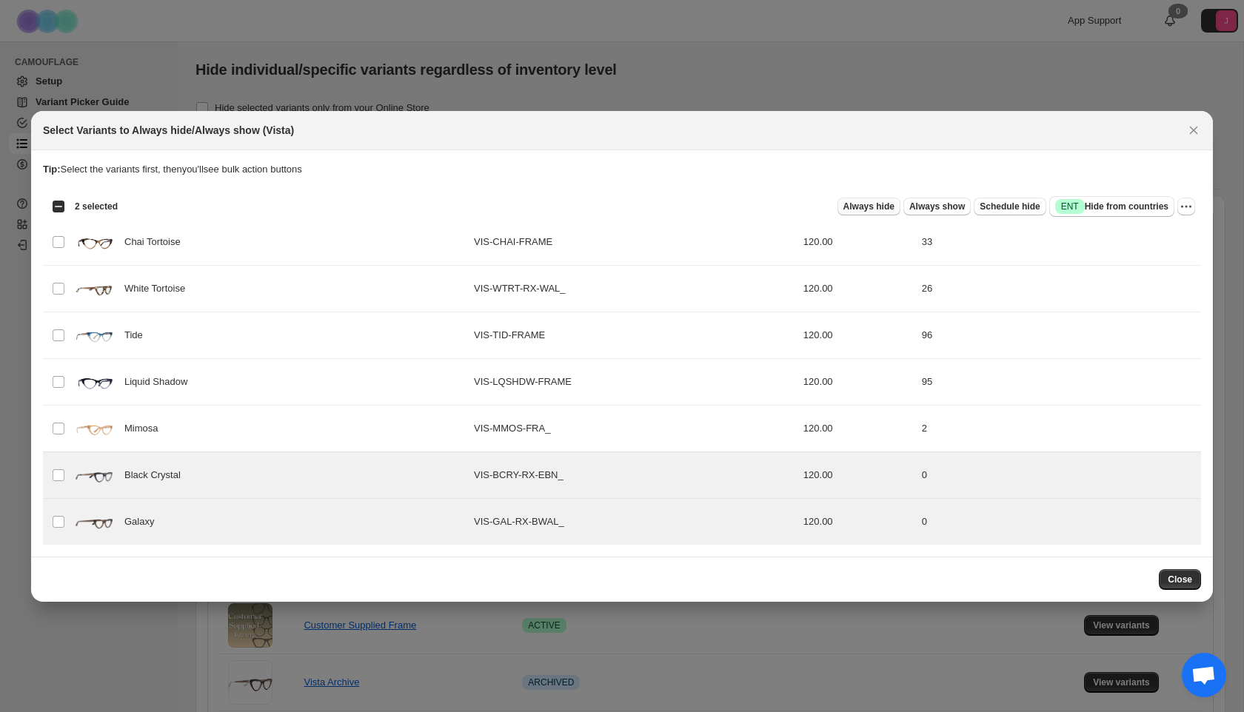
click at [864, 205] on span "Always hide" at bounding box center [869, 207] width 51 height 12
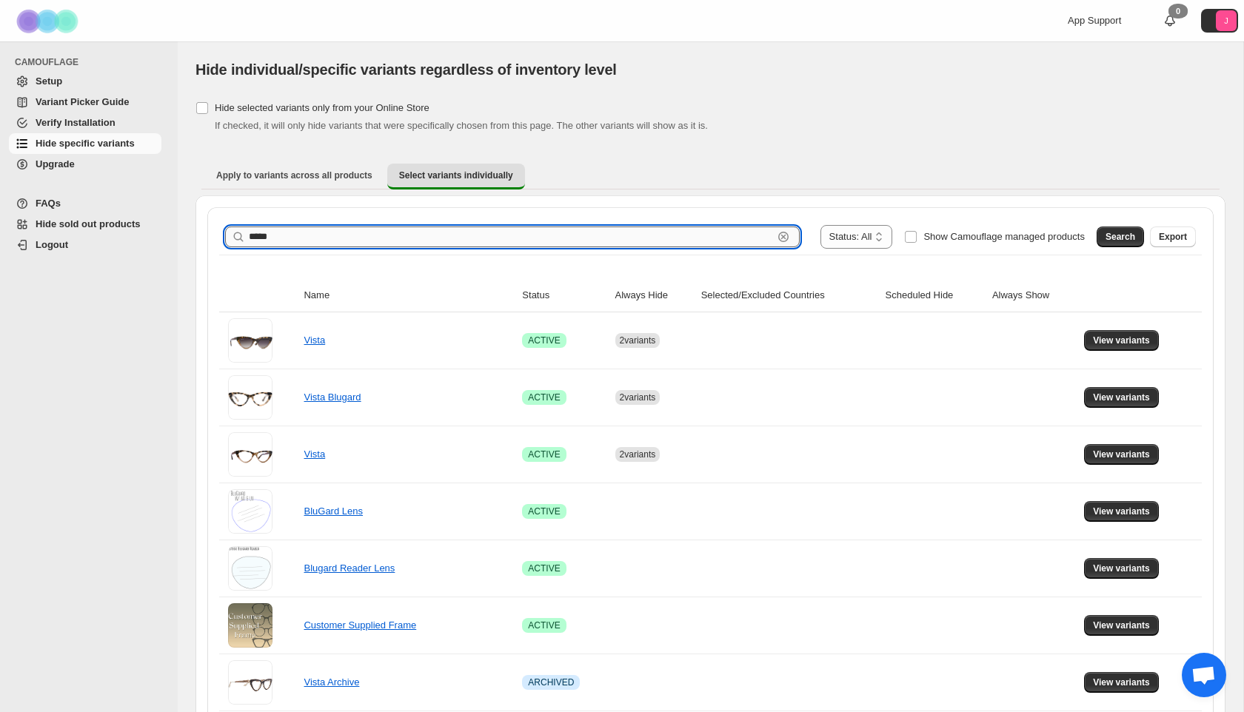
click at [435, 241] on input "*****" at bounding box center [511, 237] width 524 height 21
type input "******"
click at [1119, 235] on span "Search" at bounding box center [1121, 237] width 30 height 12
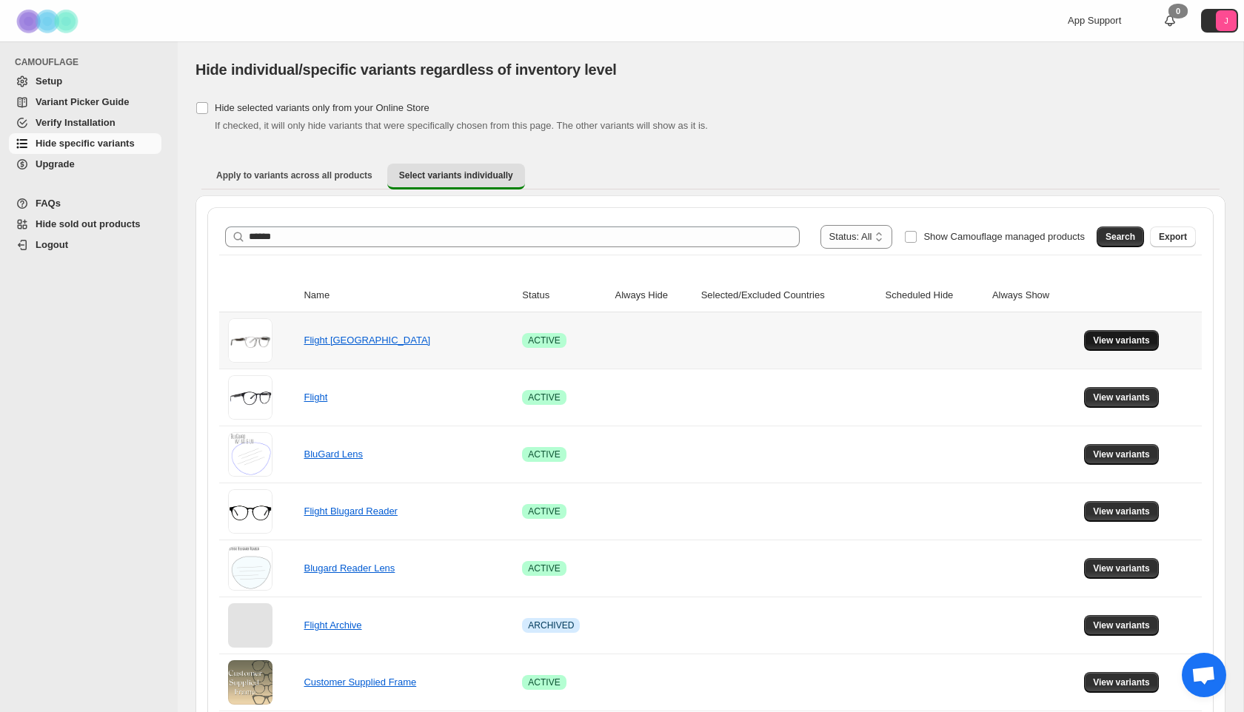
click at [1107, 339] on span "View variants" at bounding box center [1121, 341] width 57 height 12
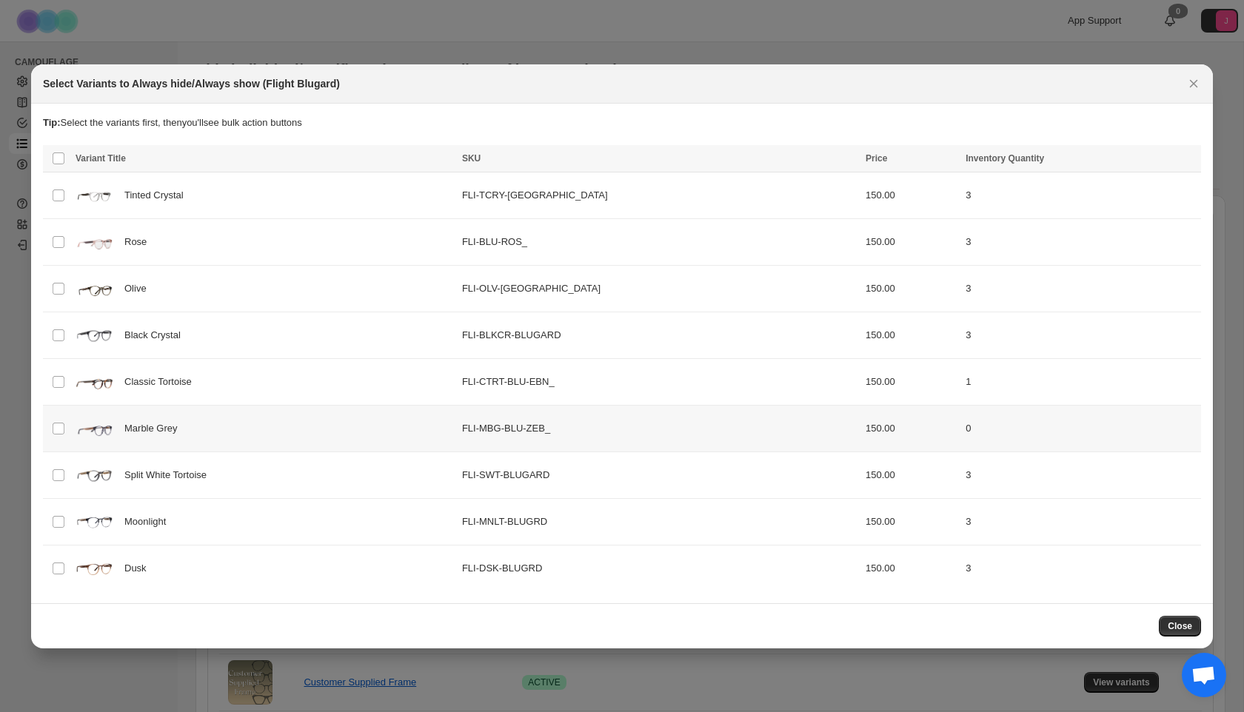
click at [380, 427] on div "Marble Grey" at bounding box center [265, 428] width 378 height 37
click at [852, 157] on span "Always hide" at bounding box center [869, 160] width 51 height 12
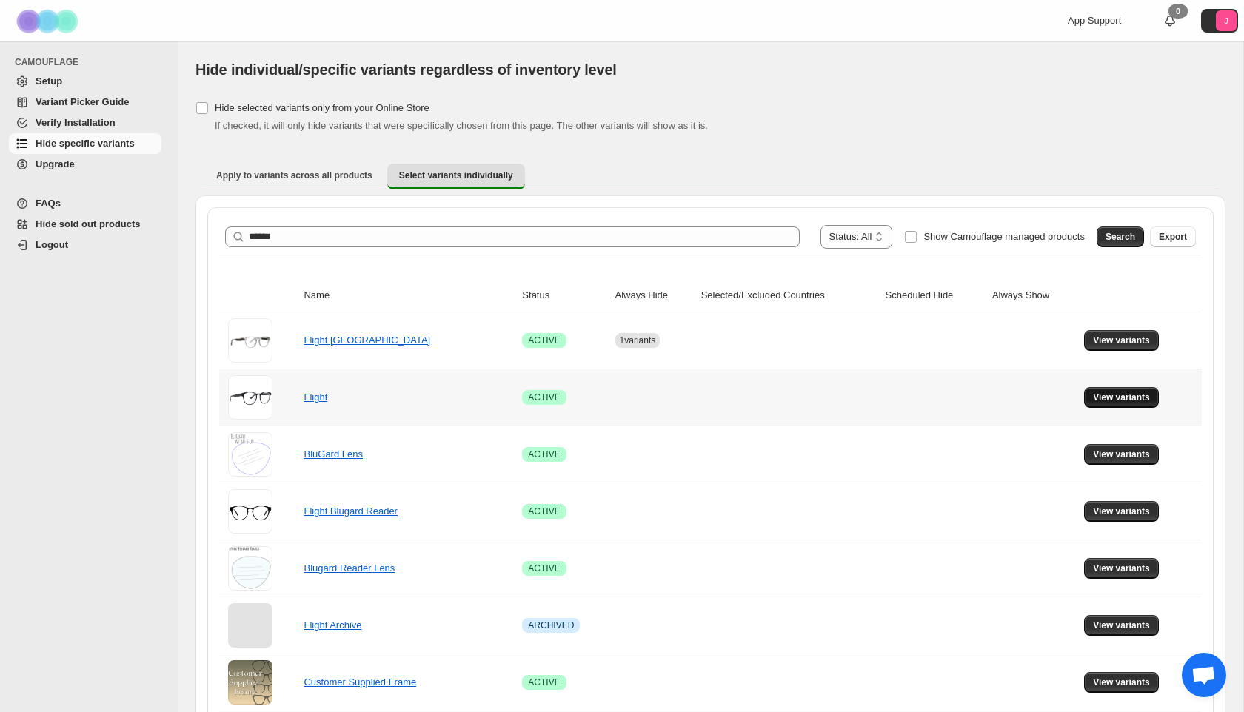
click at [1123, 395] on span "View variants" at bounding box center [1121, 398] width 57 height 12
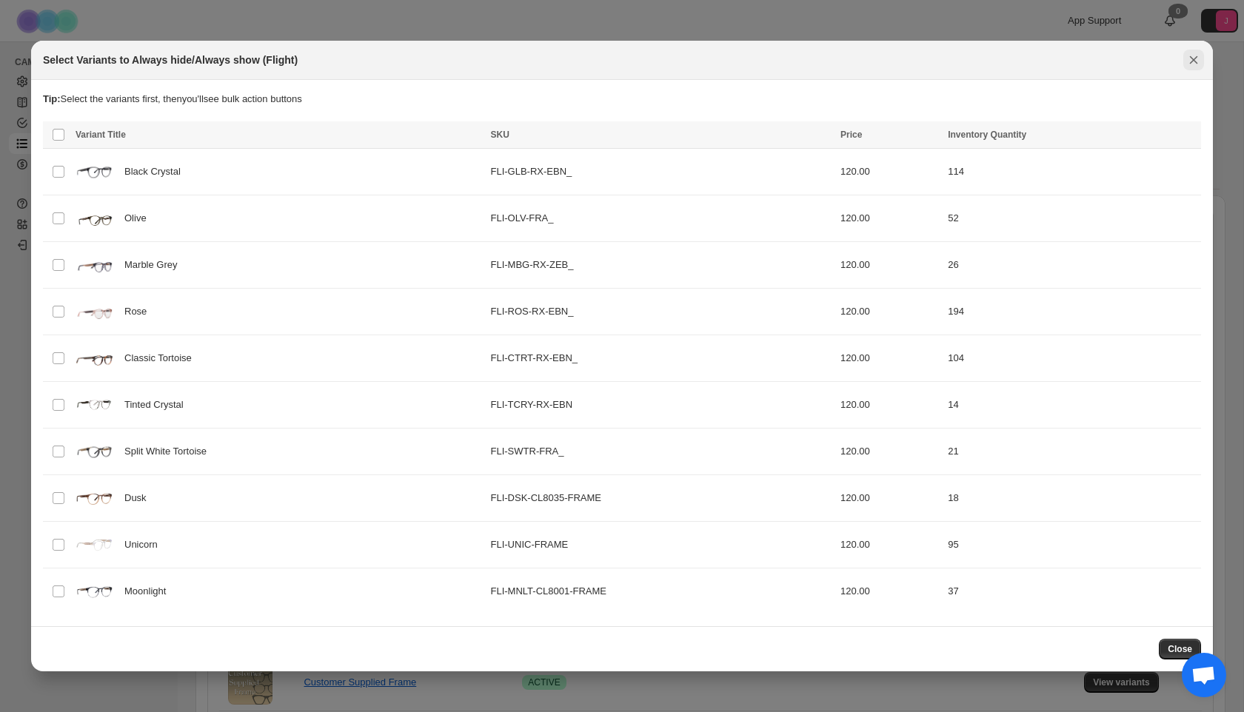
click at [1193, 57] on icon "Close" at bounding box center [1193, 60] width 15 height 15
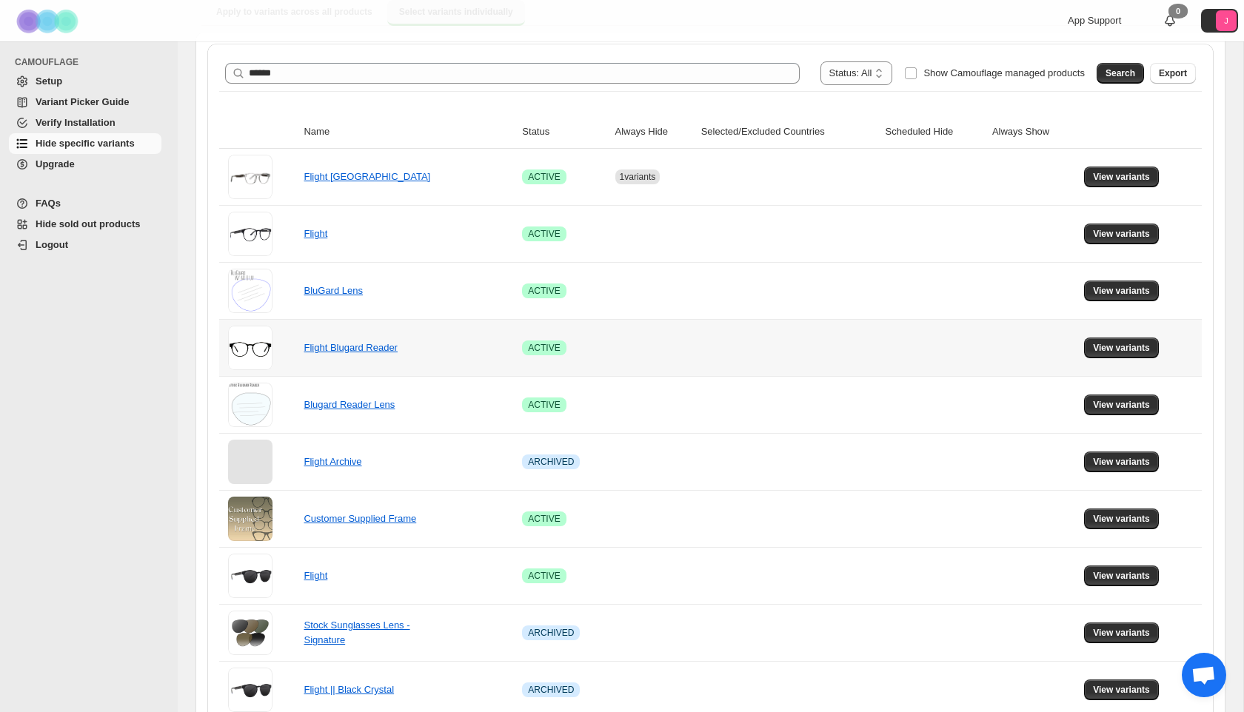
scroll to position [265, 0]
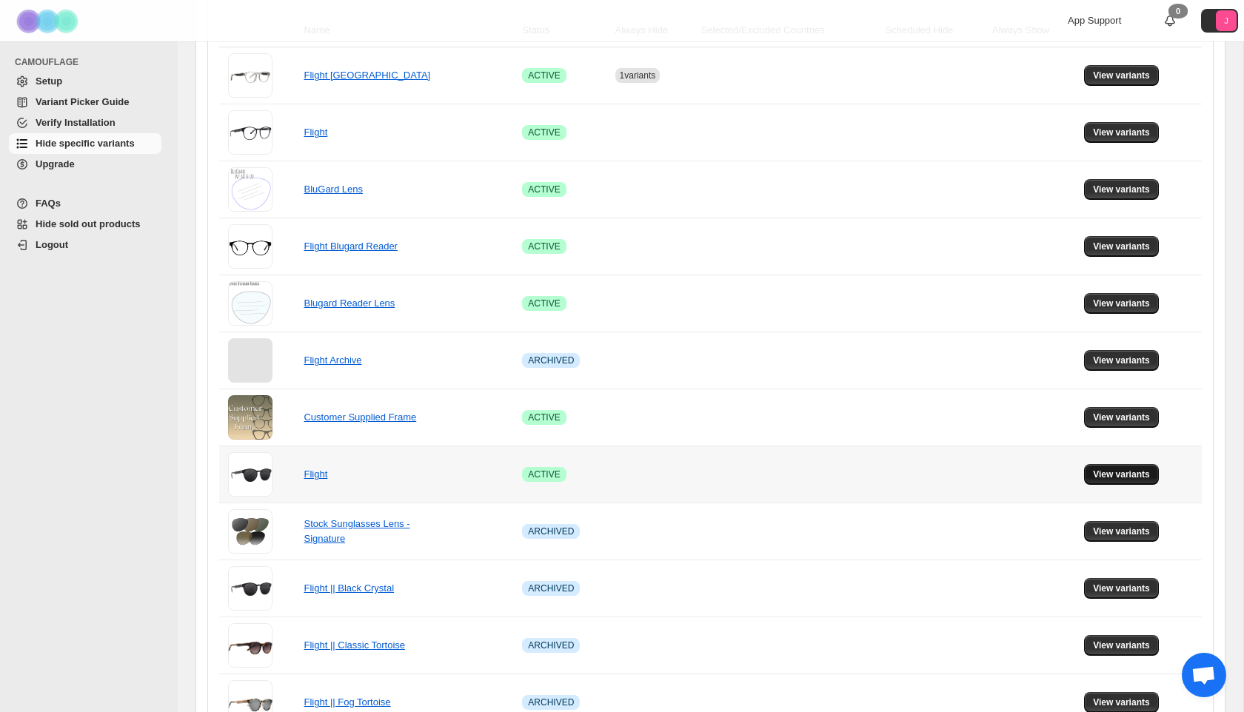
click at [1112, 467] on button "View variants" at bounding box center [1121, 474] width 75 height 21
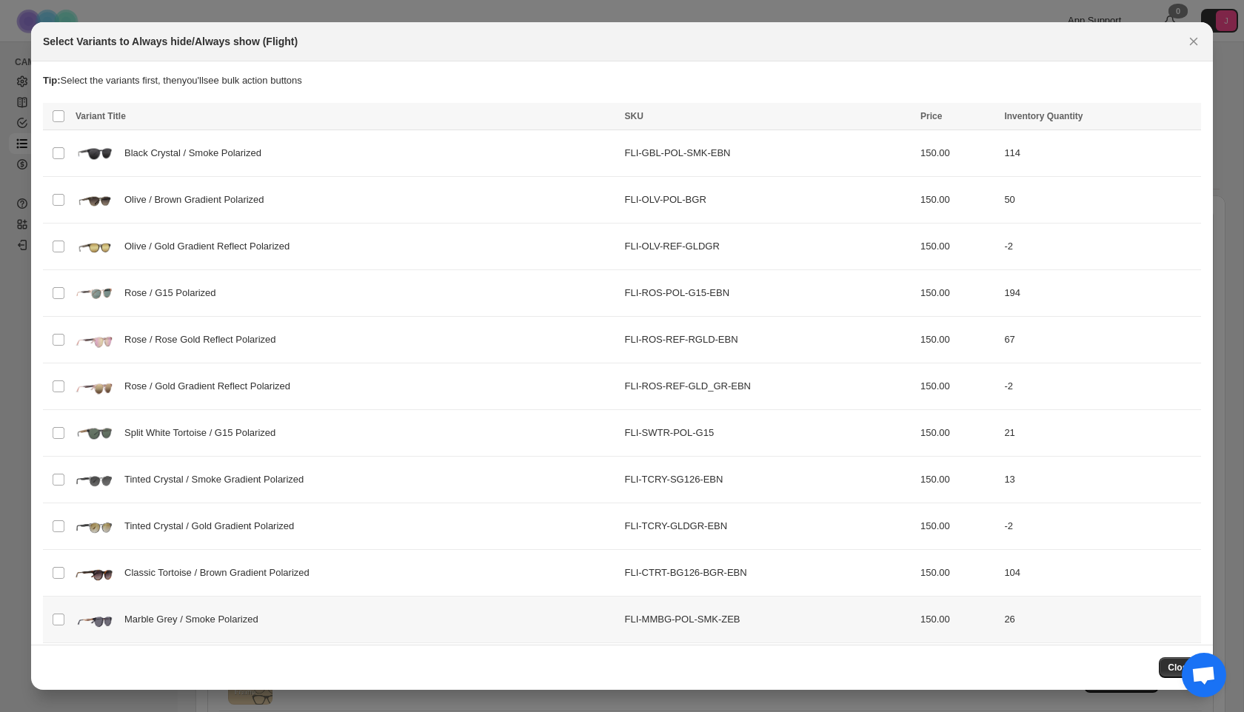
scroll to position [0, 0]
click at [433, 389] on div "Rose / Gold Gradient Reflect Polarized" at bounding box center [346, 386] width 540 height 37
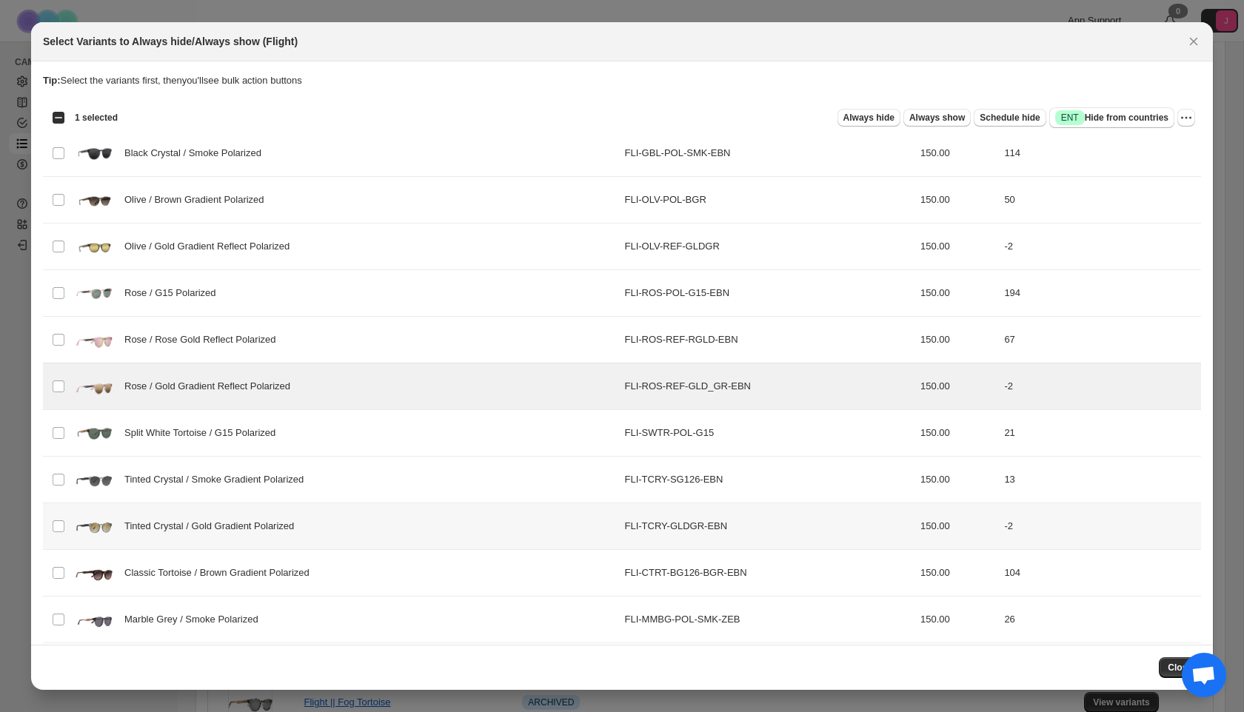
click at [390, 527] on div "Tinted Crystal / Gold Gradient Polarized" at bounding box center [346, 526] width 540 height 37
click at [354, 615] on div "Marble Grey / Smoke Polarized" at bounding box center [346, 619] width 540 height 37
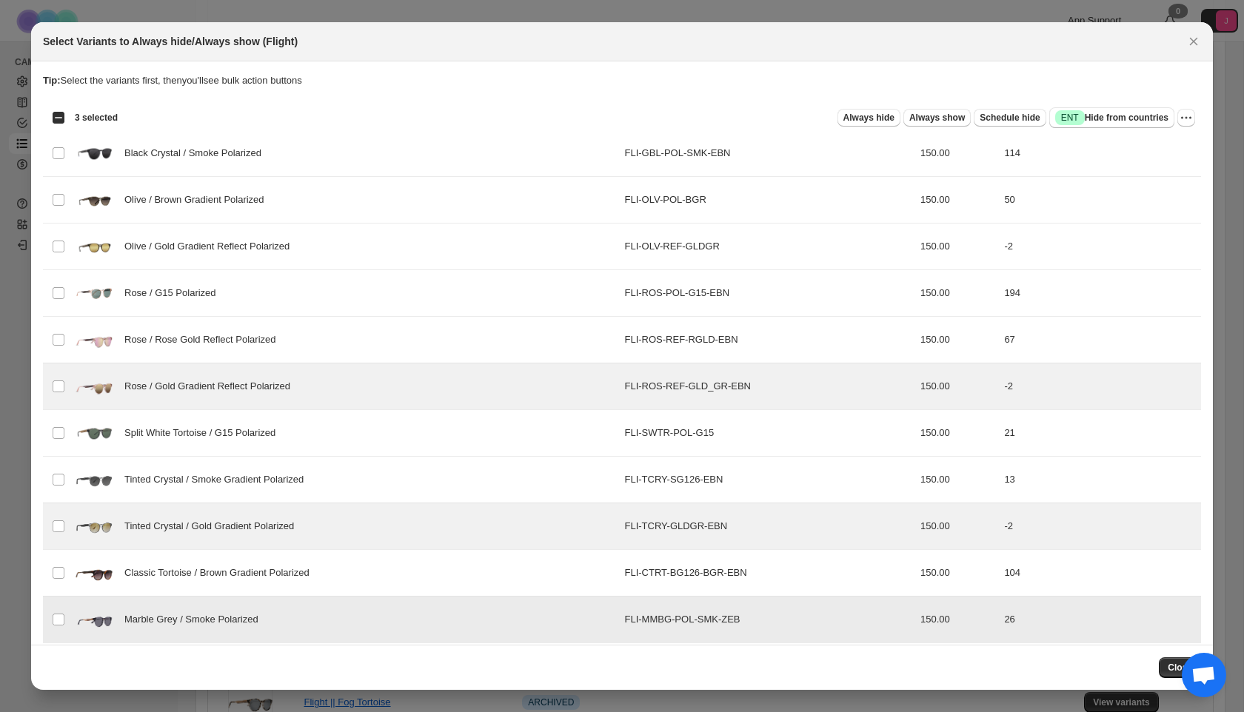
click at [354, 615] on div "Marble Grey / Smoke Polarized" at bounding box center [346, 619] width 540 height 37
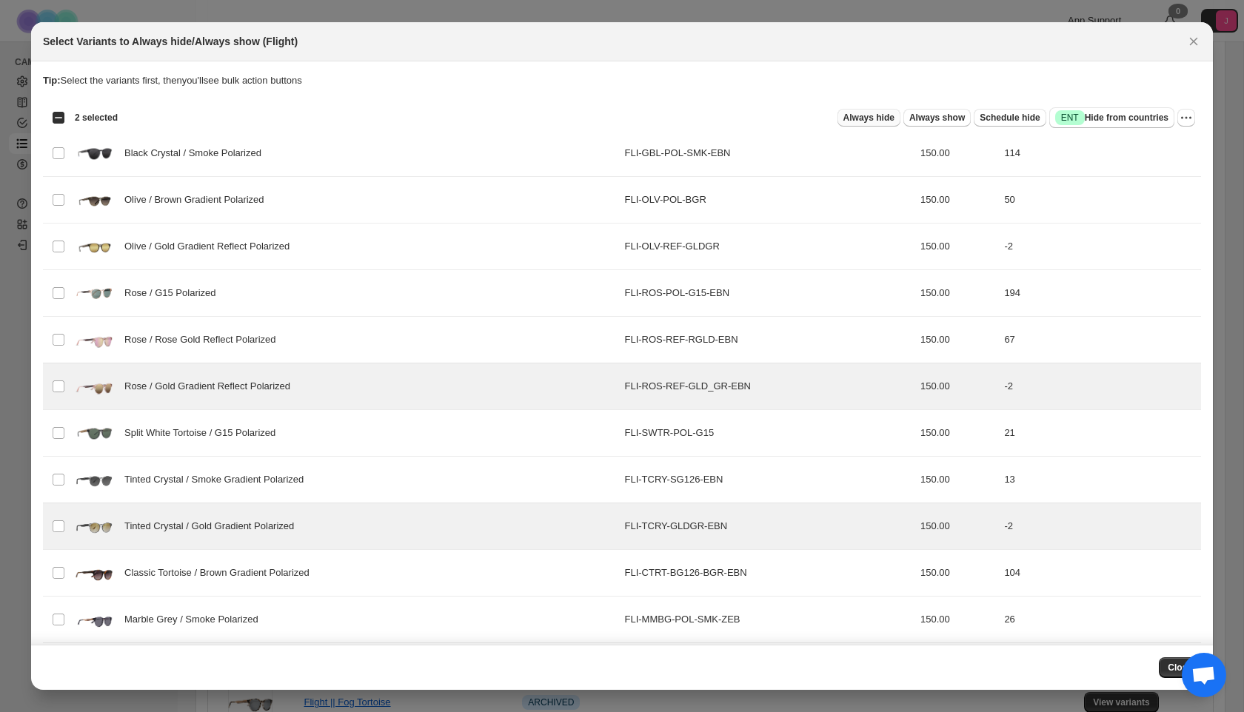
click at [844, 116] on span "Always hide" at bounding box center [869, 118] width 51 height 12
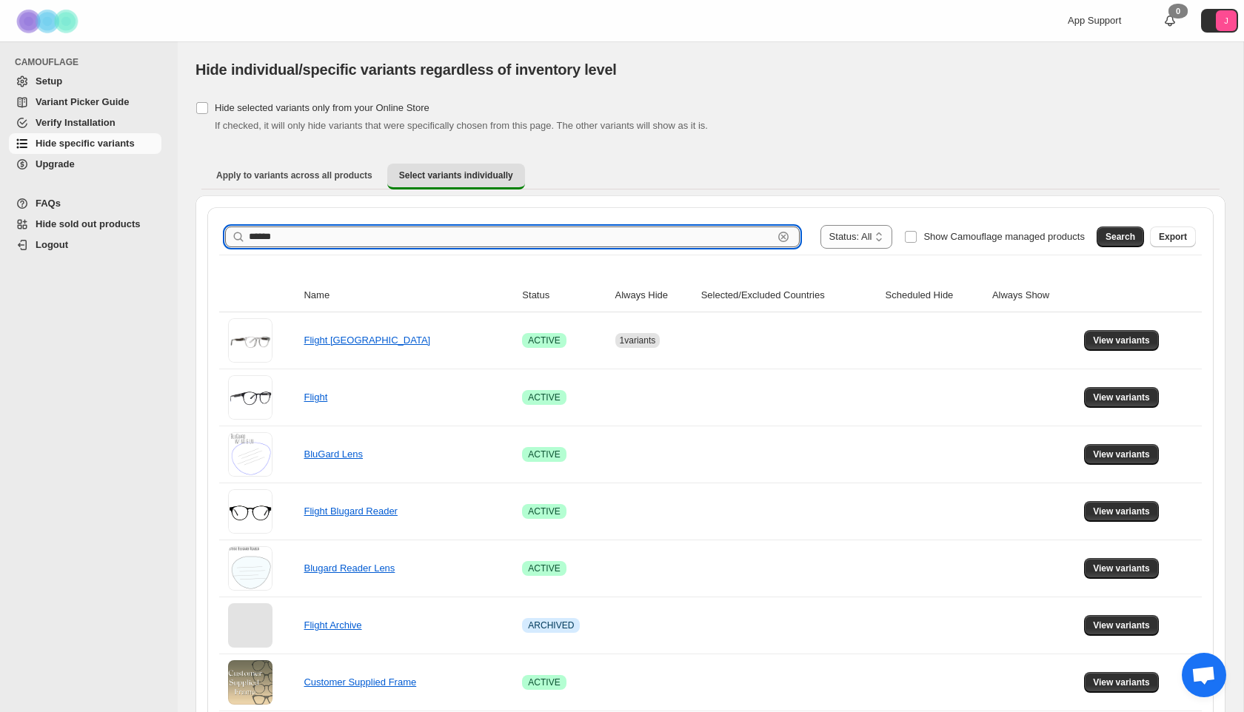
click at [305, 237] on input "******" at bounding box center [511, 237] width 524 height 21
